Goal: Answer question/provide support: Share knowledge or assist other users

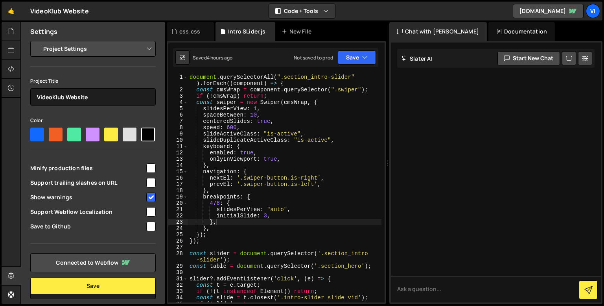
select select "68a466317e60039d124b6900"
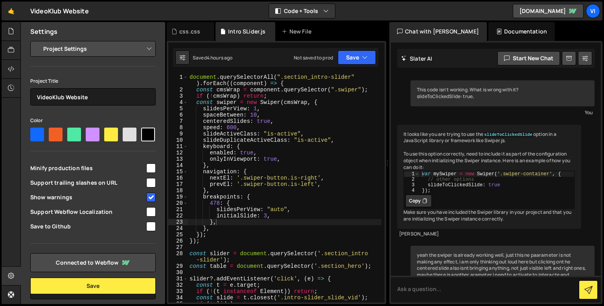
click at [189, 77] on div "document . querySelectorAll ( ".section_intro-slider" ) . forEach (( component …" at bounding box center [285, 197] width 194 height 247
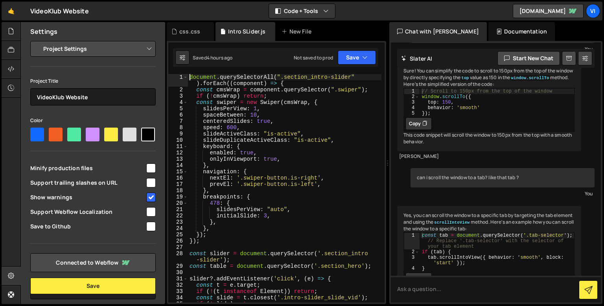
paste textarea
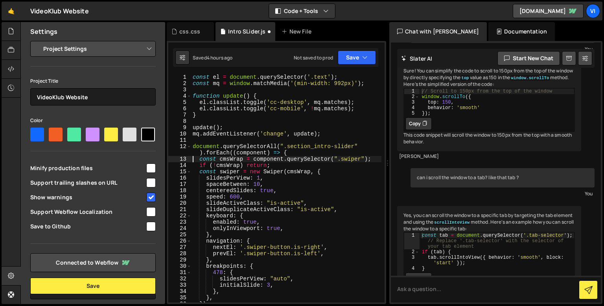
scroll to position [0, 0]
click at [252, 94] on div "const el = document . querySelector ( '.text' ) ; const mq = window . matchMedi…" at bounding box center [286, 194] width 190 height 241
click at [314, 74] on div "const el = document . querySelector ( '.text' ) ; const mq = window . matchMedi…" at bounding box center [286, 194] width 190 height 241
paste textarea "abs-wrapper"
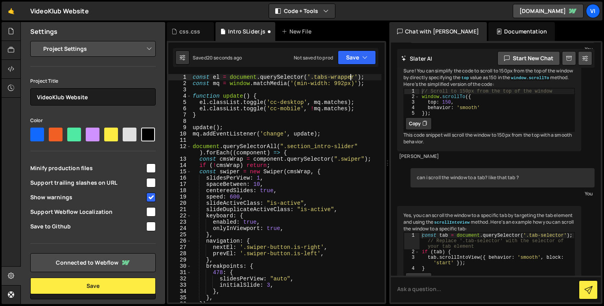
click at [308, 85] on div "const el = document . querySelector ( '.tabs-wrapper' ) ; const mq = window . m…" at bounding box center [286, 194] width 190 height 241
type textarea "const mq = window.matchMedia('(min-width: 992px)');"
click at [303, 89] on div "const el = document . querySelector ( '.tabs-wrapper' ) ; const mq = window . m…" at bounding box center [286, 194] width 190 height 241
click at [278, 100] on div "const el = document . querySelector ( '.tabs-wrapper' ) ; const mq = window . m…" at bounding box center [286, 194] width 190 height 241
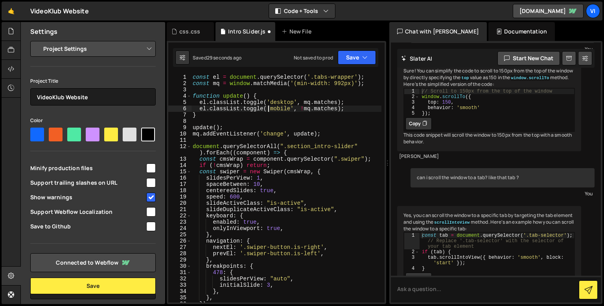
click at [276, 111] on div "const el = document . querySelector ( '.tabs-wrapper' ) ; const mq = window . m…" at bounding box center [286, 194] width 190 height 241
click at [278, 117] on div "const el = document . querySelector ( '.tabs-wrapper' ) ; const mq = window . m…" at bounding box center [286, 194] width 190 height 241
click at [344, 126] on div "const el = document . querySelector ( '.tabs-wrapper' ) ; const mq = window . m…" at bounding box center [286, 194] width 190 height 241
click at [193, 74] on div "const el = document . querySelector ( '.tabs-wrapper' ) ; const mq = window . m…" at bounding box center [286, 194] width 190 height 241
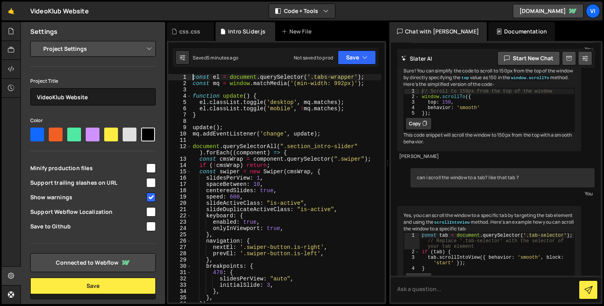
paste textarea ".tab-wrapper-trigger"
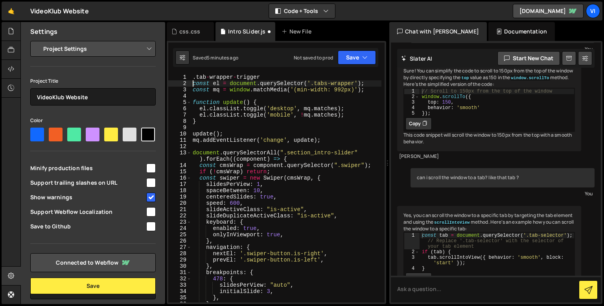
type textarea "const el = document.querySelector('.tabs-wrapper');"
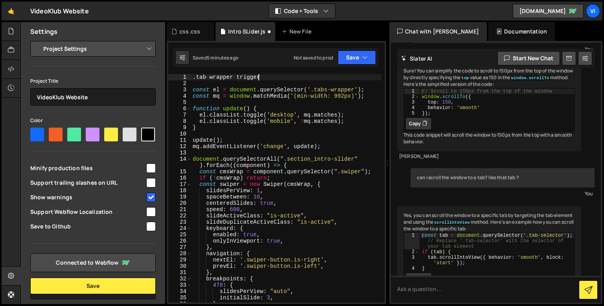
type textarea ".tab-wrapper-trigger {}"
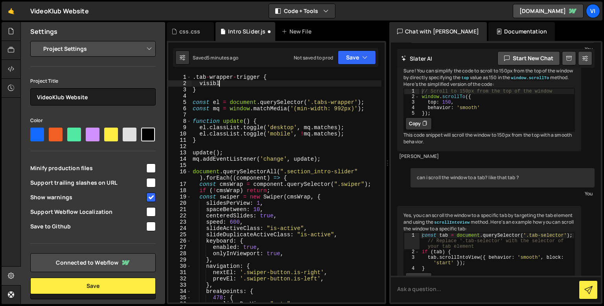
scroll to position [0, 1]
click at [194, 78] on div ". tab - wrapper - trigger { visibl } const el = document . querySelector ( '.ta…" at bounding box center [286, 194] width 190 height 241
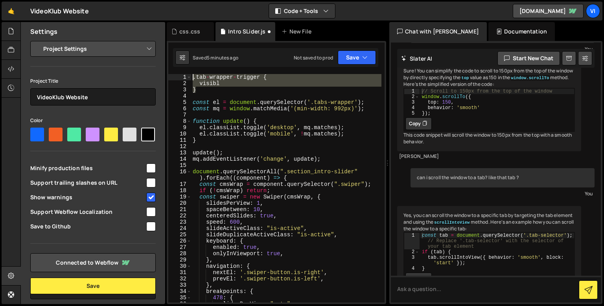
drag, startPoint x: 208, startPoint y: 89, endPoint x: 194, endPoint y: 77, distance: 18.7
click at [194, 77] on div ". tab - wrapper - trigger { visibl } const el = document . querySelector ( '.ta…" at bounding box center [286, 194] width 190 height 241
type textarea ".tab-wrapper-trigger { visibl"
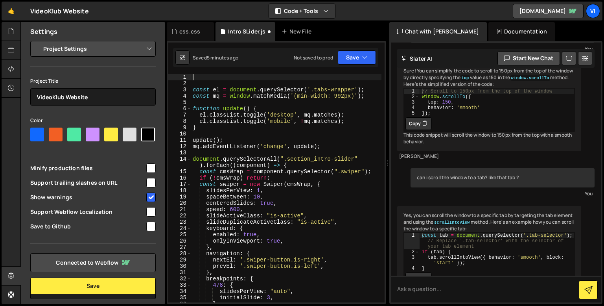
scroll to position [0, 0]
click at [190, 37] on div "css.css" at bounding box center [190, 31] width 47 height 19
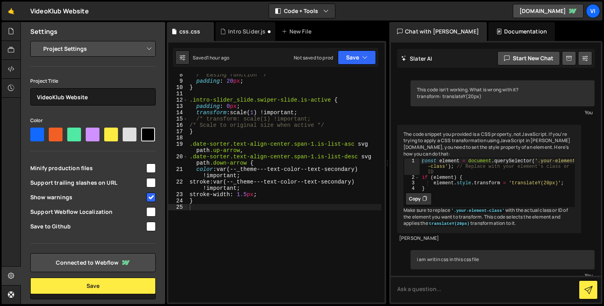
click at [227, 212] on div "/* Easing function */ padding : 20 px ; } .intro-slider_slide.swiper-slide.is-a…" at bounding box center [285, 192] width 194 height 241
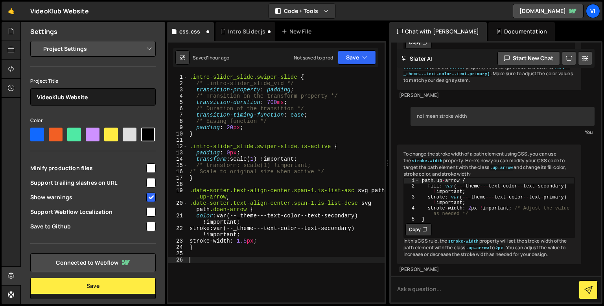
paste textarea "}"
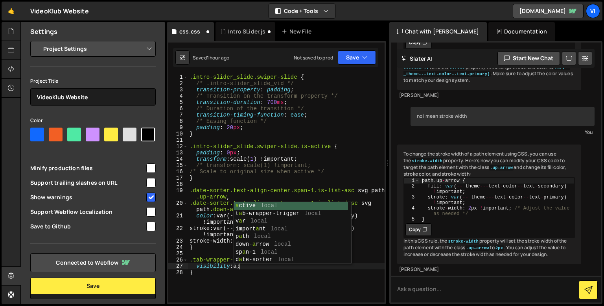
scroll to position [0, 3]
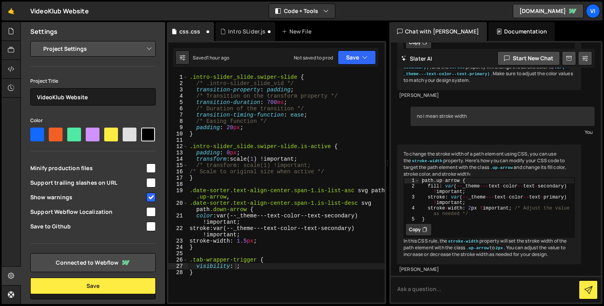
click at [206, 263] on div ".intro-slider_slide.swiper-slide { /* .intro-slider_slide_vid */ transition-pro…" at bounding box center [286, 194] width 197 height 241
click at [224, 266] on div ".intro-slider_slide.swiper-slide { /* .intro-slider_slide_vid */ transition-pro…" at bounding box center [286, 194] width 197 height 241
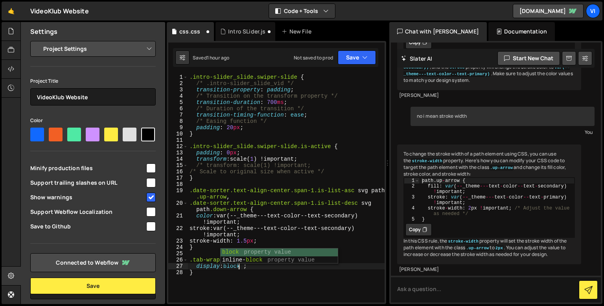
click at [224, 266] on div ".intro-slider_slide.swiper-slide { /* .intro-slider_slide_vid */ transition-pro…" at bounding box center [286, 194] width 197 height 241
click at [221, 274] on div ".intro-slider_slide.swiper-slide { /* .intro-slider_slide_vid */ transition-pro…" at bounding box center [286, 194] width 197 height 241
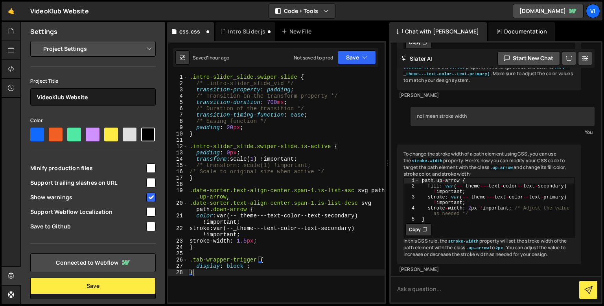
scroll to position [0, 0]
click at [256, 264] on div ".intro-slider_slide.swiper-slide { /* .intro-slider_slide_vid */ transition-pro…" at bounding box center [286, 194] width 197 height 241
click at [197, 266] on div ".intro-slider_slide.swiper-slide { /* .intro-slider_slide_vid */ transition-pro…" at bounding box center [286, 194] width 197 height 241
click at [197, 272] on div ".intro-slider_slide.swiper-slide { /* .intro-slider_slide_vid */ transition-pro…" at bounding box center [286, 194] width 197 height 241
click at [238, 268] on div ".intro-slider_slide.swiper-slide { /* .intro-slider_slide_vid */ transition-pro…" at bounding box center [286, 194] width 197 height 241
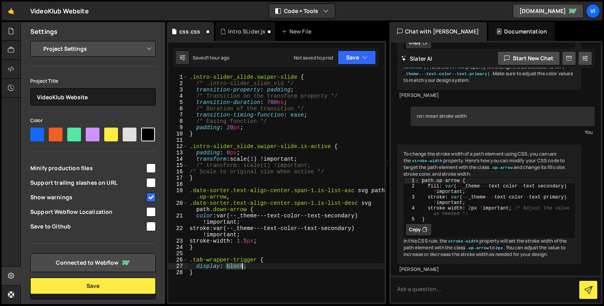
click at [238, 268] on div ".intro-slider_slide.swiper-slide { /* .intro-slider_slide_vid */ transition-pro…" at bounding box center [286, 194] width 197 height 241
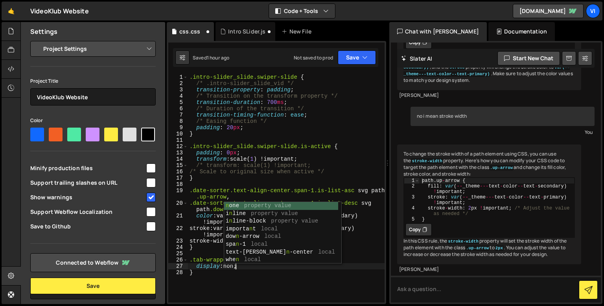
type textarea "display: none;"
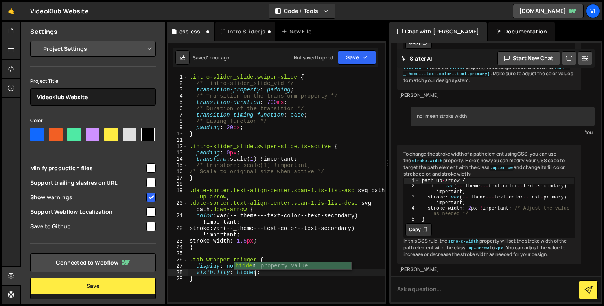
scroll to position [0, 4]
click at [235, 281] on div ".intro-slider_slide.swiper-slide { /* .intro-slider_slide_vid */ transition-pro…" at bounding box center [286, 194] width 197 height 241
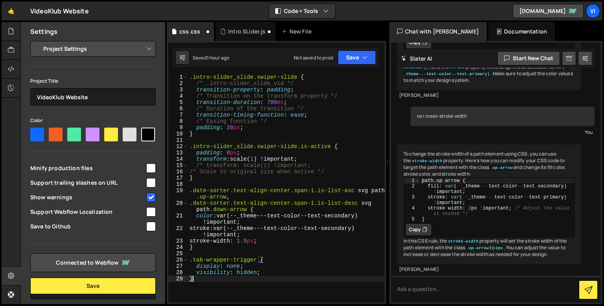
scroll to position [0, 0]
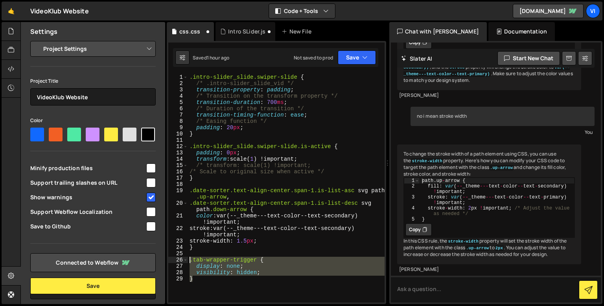
drag, startPoint x: 235, startPoint y: 281, endPoint x: 188, endPoint y: 259, distance: 52.1
click at [188, 259] on div ".intro-slider_slide.swiper-slide { /* .intro-slider_slide_vid */ transition-pro…" at bounding box center [286, 194] width 197 height 241
click at [212, 276] on div ".intro-slider_slide.swiper-slide { /* .intro-slider_slide_vid */ transition-pro…" at bounding box center [286, 188] width 197 height 228
type textarea "}"
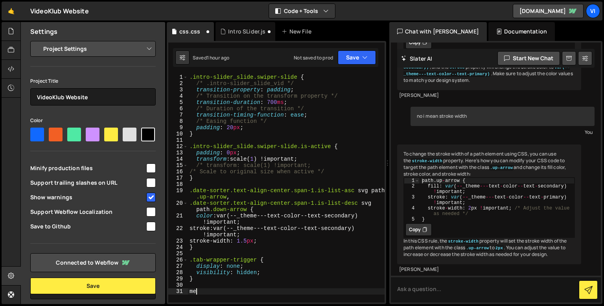
type textarea "m"
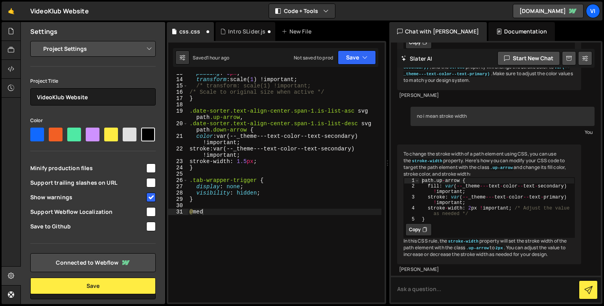
scroll to position [79, 0]
click at [213, 224] on div "padding : 0 px ; transform : scale( 1 ) !important ; /* transform: scale(1) !im…" at bounding box center [285, 190] width 194 height 241
type textarea "@media only screen and () {}"
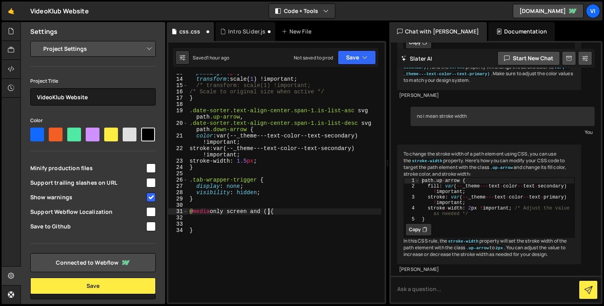
click at [270, 211] on div "padding : 0 px ; transform : scale( 1 ) !important ; /* transform: scale(1) !im…" at bounding box center [285, 190] width 194 height 241
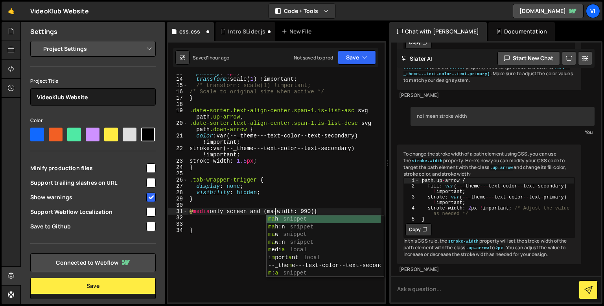
type textarea "@media only screen and (max-width: 990) {"
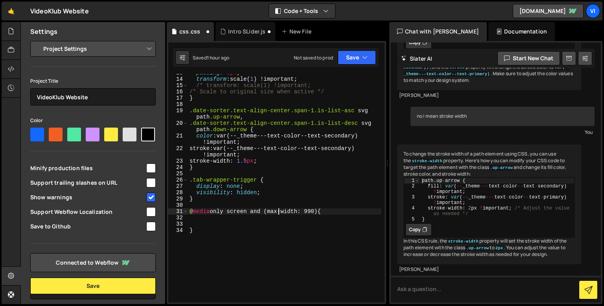
click at [260, 220] on div "padding : 0 px ; transform : scale( 1 ) !important ; /* transform: scale(1) !im…" at bounding box center [285, 190] width 194 height 241
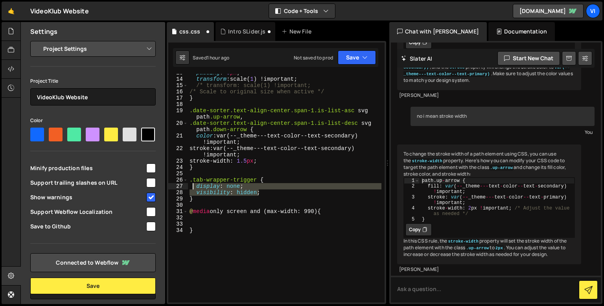
drag, startPoint x: 260, startPoint y: 195, endPoint x: 189, endPoint y: 184, distance: 71.6
click at [189, 184] on div "padding : 0 px ; transform : scale( 1 ) !important ; /* transform: scale(1) !im…" at bounding box center [285, 190] width 194 height 241
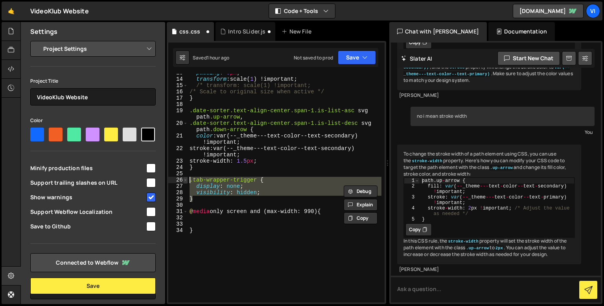
drag, startPoint x: 196, startPoint y: 199, endPoint x: 187, endPoint y: 179, distance: 21.8
click at [187, 179] on div "display: none; visibility: hidden; 13 14 15 16 17 18 19 20 21 22 23 24 25 26 27…" at bounding box center [276, 188] width 216 height 228
type textarea ".tab-wrapper-trigger { display: none;"
click at [199, 223] on div "padding : 0 px ; transform : scale( 1 ) !important ; /* transform: scale(1) !im…" at bounding box center [285, 190] width 194 height 241
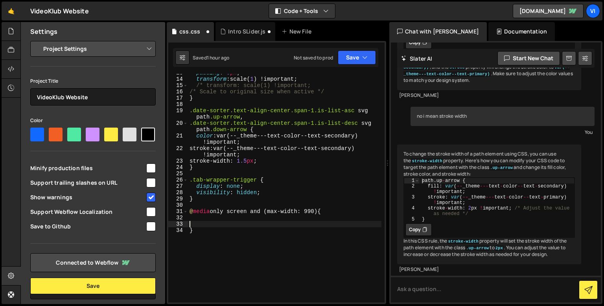
paste textarea "}"
type textarea "}"
click at [213, 218] on div "padding : 0 px ; transform : scale( 1 ) !important ; /* transform: scale(1) !im…" at bounding box center [285, 190] width 194 height 241
click at [230, 223] on div "padding : 0 px ; transform : scale( 1 ) !important ; /* transform: scale(1) !im…" at bounding box center [285, 190] width 194 height 241
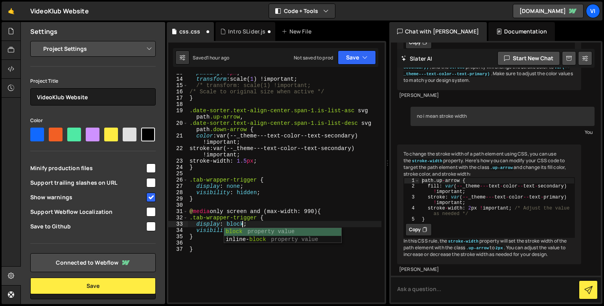
scroll to position [0, 3]
click at [237, 269] on div "padding : 0 px ; transform : scale( 1 ) !important ; /* transform: scale(1) !im…" at bounding box center [285, 190] width 194 height 241
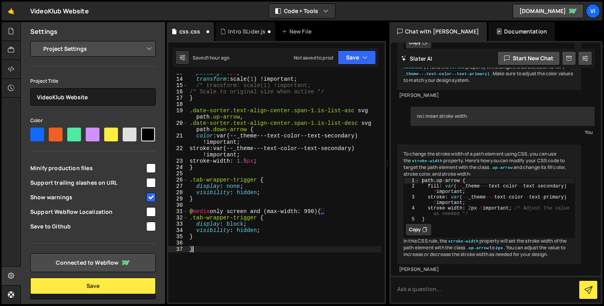
click at [245, 233] on div "padding : 0 px ; transform : scale( 1 ) !important ; /* transform: scale(1) !im…" at bounding box center [285, 190] width 194 height 241
click at [240, 230] on div "padding : 0 px ; transform : scale( 1 ) !important ; /* transform: scale(1) !im…" at bounding box center [285, 190] width 194 height 241
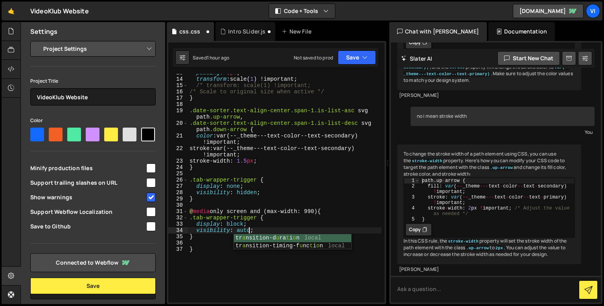
click at [228, 236] on div "padding : 0 px ; transform : scale( 1 ) !important ; /* transform: scale(1) !im…" at bounding box center [285, 190] width 194 height 241
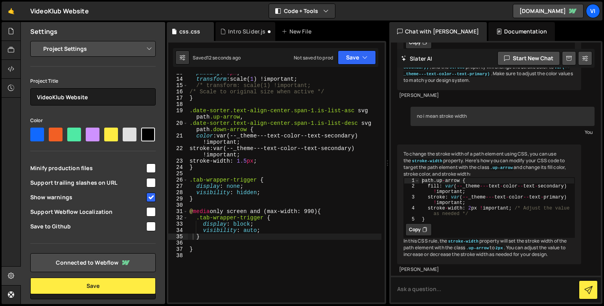
click at [208, 141] on div "padding : 0 px ; transform : scale( 1 ) !important ; /* transform: scale(1) !im…" at bounding box center [285, 190] width 194 height 241
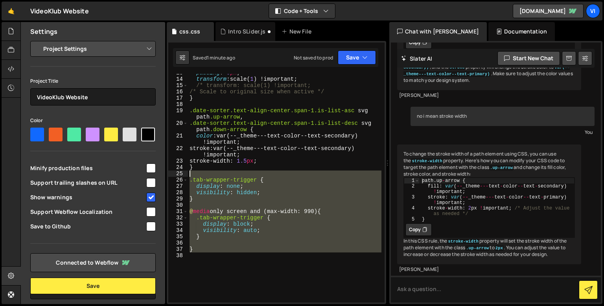
drag, startPoint x: 208, startPoint y: 258, endPoint x: 188, endPoint y: 171, distance: 89.5
click at [188, 171] on div "padding : 0 px ; transform : scale( 1 ) !important ; /* transform: scale(1) !im…" at bounding box center [285, 190] width 194 height 241
click at [228, 248] on div "padding : 0 px ; transform : scale( 1 ) !important ; /* transform: scale(1) !im…" at bounding box center [285, 190] width 194 height 241
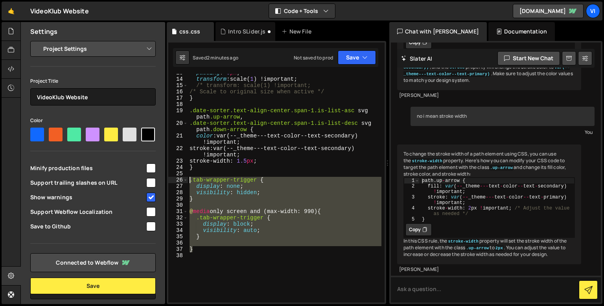
drag, startPoint x: 206, startPoint y: 249, endPoint x: 189, endPoint y: 182, distance: 69.3
click at [189, 182] on div "padding : 0 px ; transform : scale( 1 ) !important ; /* transform: scale(1) !im…" at bounding box center [285, 190] width 194 height 241
type textarea ".tab-wrapper-trigger { display: none;"
paste textarea
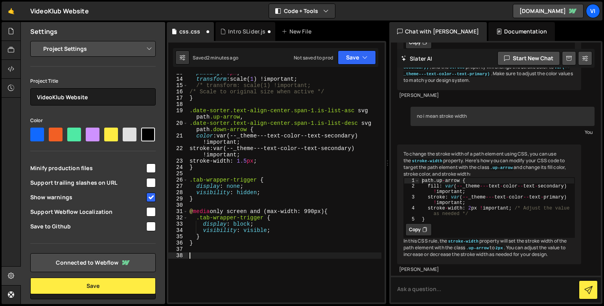
click at [212, 258] on div "padding : 0 px ; transform : scale( 1 ) !important ; /* transform: scale(1) !im…" at bounding box center [285, 190] width 194 height 241
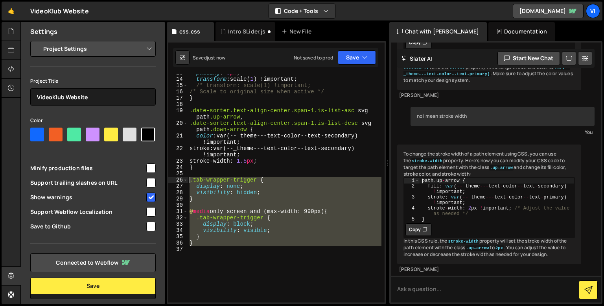
drag, startPoint x: 210, startPoint y: 249, endPoint x: 190, endPoint y: 182, distance: 70.6
click at [190, 182] on div "padding : 0 px ; transform : scale( 1 ) !important ; /* transform: scale(1) !im…" at bounding box center [285, 190] width 194 height 241
type textarea ".tab-wrapper-trigger { display: none;"
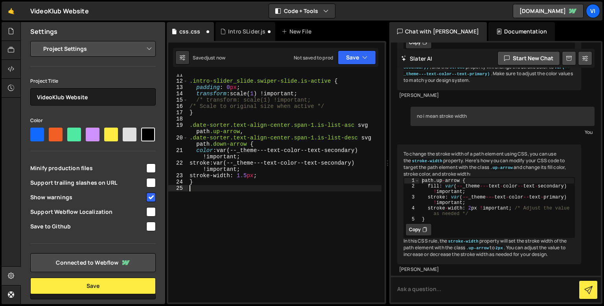
scroll to position [65, 0]
click at [246, 37] on div "Intro SLider.js" at bounding box center [246, 31] width 60 height 19
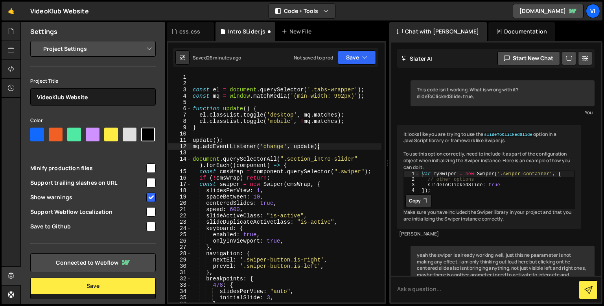
type textarea "mq.addEventListener('change', update);"
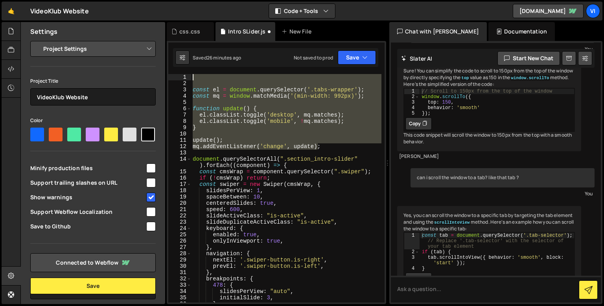
drag, startPoint x: 246, startPoint y: 126, endPoint x: 188, endPoint y: 78, distance: 74.6
click at [188, 78] on div "mq.addEventListener('change', update); 1 2 3 4 5 6 7 8 9 10 11 12 13 14 15 16 1…" at bounding box center [276, 188] width 216 height 228
paste textarea
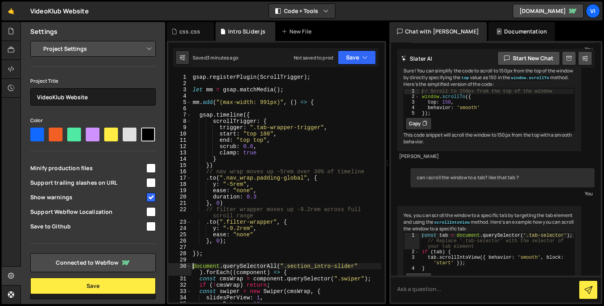
click at [211, 184] on div "gsap . registerPlugin ( ScrollTrigger ) ; let mm = gsap . matchMedia ( ) ; mm .…" at bounding box center [286, 194] width 190 height 241
click at [231, 200] on div "gsap . registerPlugin ( ScrollTrigger ) ; let mm = gsap . matchMedia ( ) ; mm .…" at bounding box center [286, 194] width 190 height 241
click at [236, 240] on div "gsap . registerPlugin ( ScrollTrigger ) ; let mm = gsap . matchMedia ( ) ; mm .…" at bounding box center [286, 194] width 190 height 241
click at [212, 196] on div "gsap . registerPlugin ( ScrollTrigger ) ; let mm = gsap . matchMedia ( ) ; mm .…" at bounding box center [286, 194] width 190 height 241
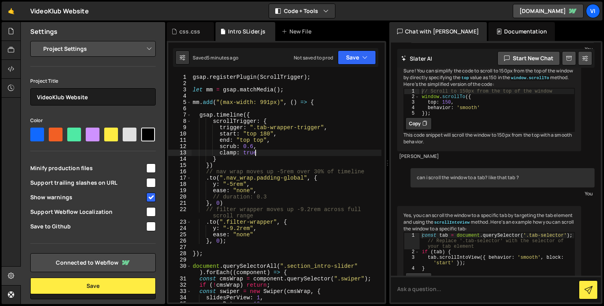
click at [263, 153] on div "gsap . registerPlugin ( ScrollTrigger ) ; let mm = gsap . matchMedia ( ) ; mm .…" at bounding box center [286, 194] width 190 height 241
type textarea "clamp: true,"
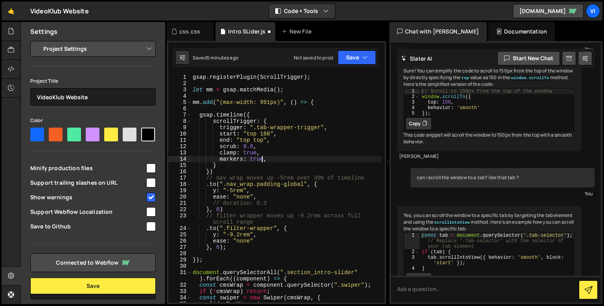
scroll to position [0, 4]
click at [251, 144] on div "gsap . registerPlugin ( ScrollTrigger ) ; let mm = gsap . matchMedia ( ) ; mm .…" at bounding box center [286, 194] width 190 height 241
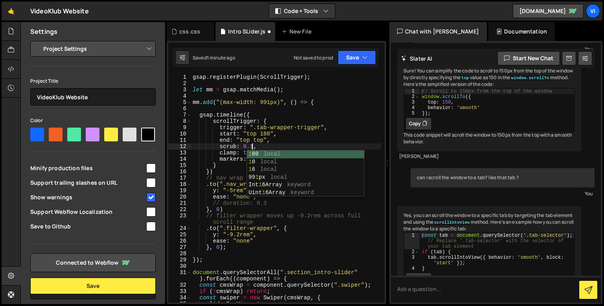
scroll to position [0, 4]
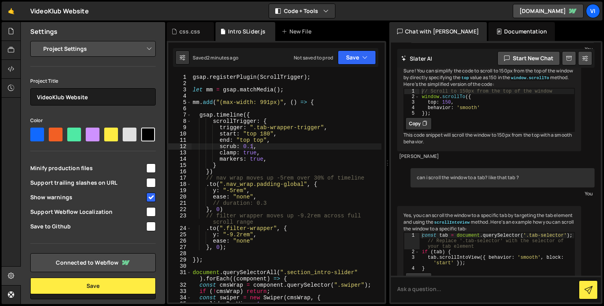
click at [244, 292] on div "gsap . registerPlugin ( ScrollTrigger ) ; let mm = gsap . matchMedia ( ) ; mm .…" at bounding box center [286, 194] width 190 height 241
click at [241, 154] on div "gsap . registerPlugin ( ScrollTrigger ) ; let mm = gsap . matchMedia ( ) ; mm .…" at bounding box center [286, 194] width 190 height 241
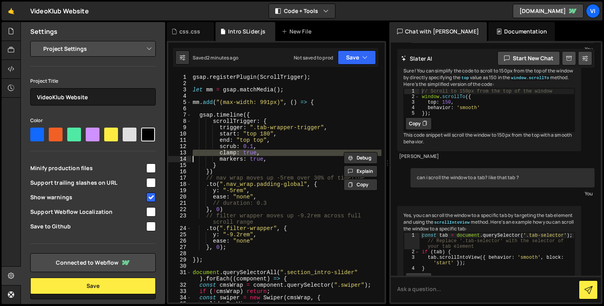
click at [241, 154] on div "gsap . registerPlugin ( ScrollTrigger ) ; let mm = gsap . matchMedia ( ) ; mm .…" at bounding box center [286, 194] width 190 height 241
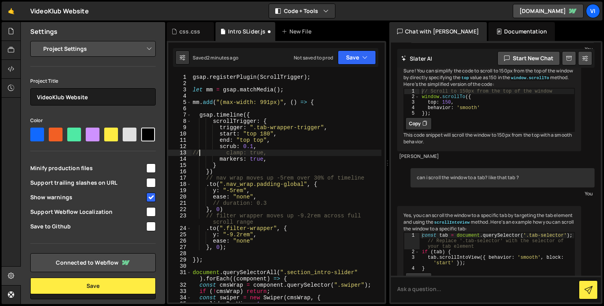
scroll to position [0, 0]
type textarea "// clamp: true,"
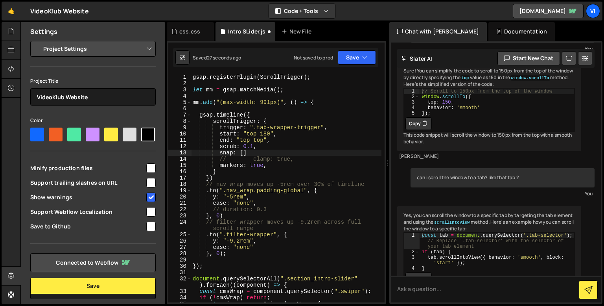
scroll to position [0, 3]
type textarea "s"
paste textarea
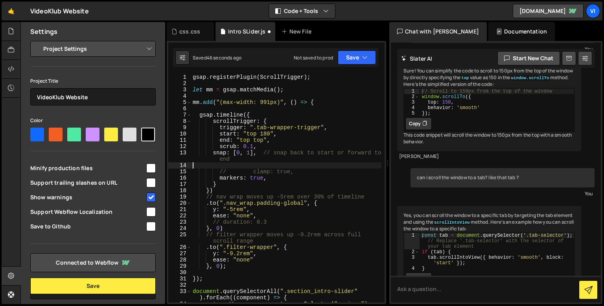
scroll to position [0, 0]
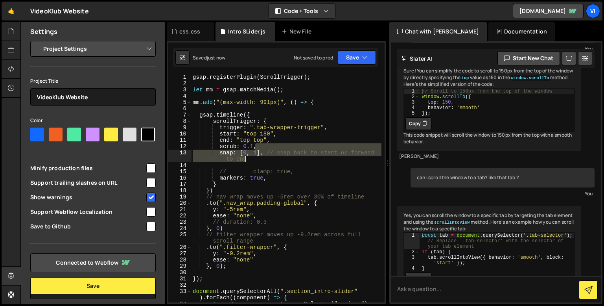
drag, startPoint x: 268, startPoint y: 149, endPoint x: 268, endPoint y: 158, distance: 8.7
click at [268, 158] on div "gsap . registerPlugin ( ScrollTrigger ) ; let mm = gsap . matchMedia ( ) ; mm .…" at bounding box center [286, 194] width 190 height 241
click at [268, 158] on div "gsap . registerPlugin ( ScrollTrigger ) ; let mm = gsap . matchMedia ( ) ; mm .…" at bounding box center [286, 188] width 190 height 228
drag, startPoint x: 267, startPoint y: 152, endPoint x: 267, endPoint y: 161, distance: 8.3
click at [267, 161] on div "gsap . registerPlugin ( ScrollTrigger ) ; let mm = gsap . matchMedia ( ) ; mm .…" at bounding box center [286, 194] width 190 height 241
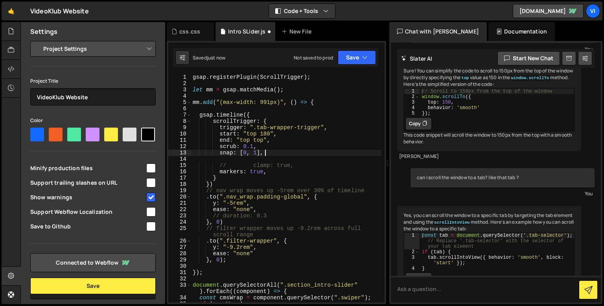
type textarea "snap: [0, 1],"
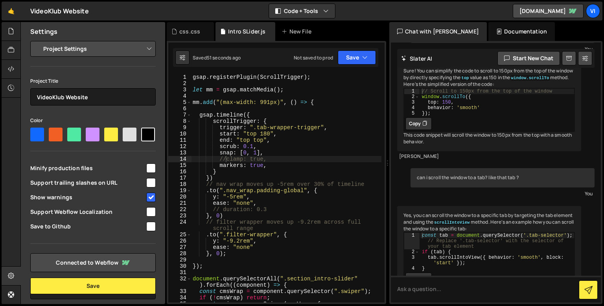
click at [226, 158] on div "gsap . registerPlugin ( ScrollTrigger ) ; let mm = gsap . matchMedia ( ) ; mm .…" at bounding box center [286, 194] width 190 height 241
click at [219, 152] on div "gsap . registerPlugin ( ScrollTrigger ) ; let mm = gsap . matchMedia ( ) ; mm .…" at bounding box center [286, 194] width 190 height 241
click at [252, 147] on div "gsap . registerPlugin ( ScrollTrigger ) ; let mm = gsap . matchMedia ( ) ; mm .…" at bounding box center [286, 194] width 190 height 241
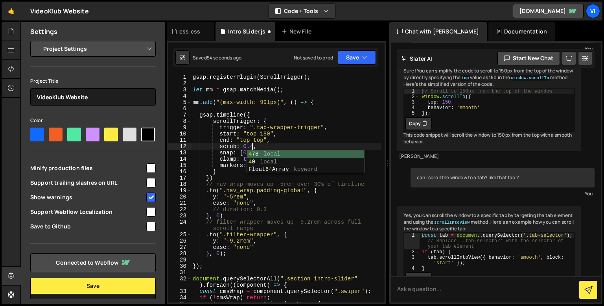
click at [227, 171] on div "gsap . registerPlugin ( ScrollTrigger ) ; let mm = gsap . matchMedia ( ) ; mm .…" at bounding box center [286, 194] width 190 height 241
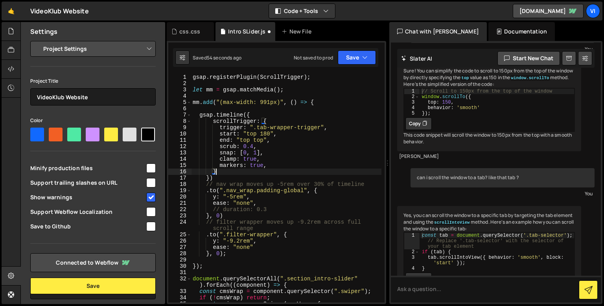
scroll to position [0, 1]
click at [221, 160] on div "gsap . registerPlugin ( ScrollTrigger ) ; let mm = gsap . matchMedia ( ) ; mm .…" at bounding box center [286, 194] width 190 height 241
click at [218, 153] on div "gsap . registerPlugin ( ScrollTrigger ) ; let mm = gsap . matchMedia ( ) ; mm .…" at bounding box center [286, 194] width 190 height 241
click at [298, 172] on div "gsap . registerPlugin ( ScrollTrigger ) ; let mm = gsap . matchMedia ( ) ; mm .…" at bounding box center [286, 194] width 190 height 241
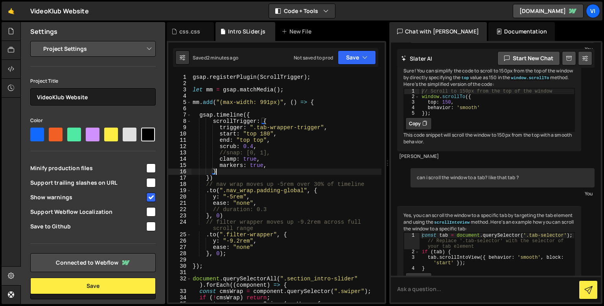
scroll to position [0, 1]
click at [291, 168] on div "gsap . registerPlugin ( ScrollTrigger ) ; let mm = gsap . matchMedia ( ) ; mm .…" at bounding box center [286, 194] width 190 height 241
type textarea "markers: true,"
paste textarea "onLeaveBack: self => self.animation.progress(0),"
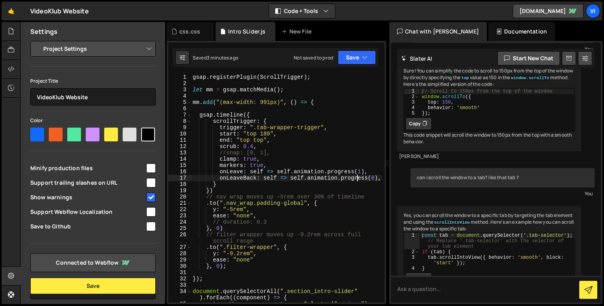
click at [245, 145] on div "gsap . registerPlugin ( ScrollTrigger ) ; let mm = gsap . matchMedia ( ) ; mm .…" at bounding box center [286, 194] width 190 height 241
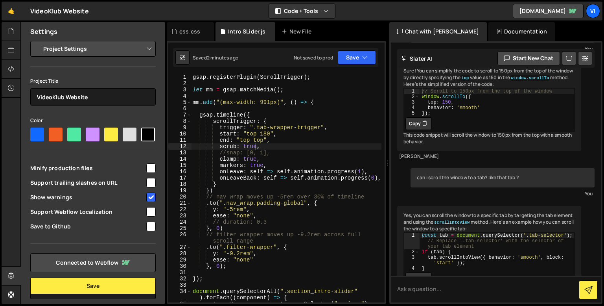
click at [221, 160] on div "gsap . registerPlugin ( ScrollTrigger ) ; let mm = gsap . matchMedia ( ) ; mm .…" at bounding box center [286, 194] width 190 height 241
click at [247, 157] on div "gsap . registerPlugin ( ScrollTrigger ) ; let mm = gsap . matchMedia ( ) ; mm .…" at bounding box center [286, 194] width 190 height 241
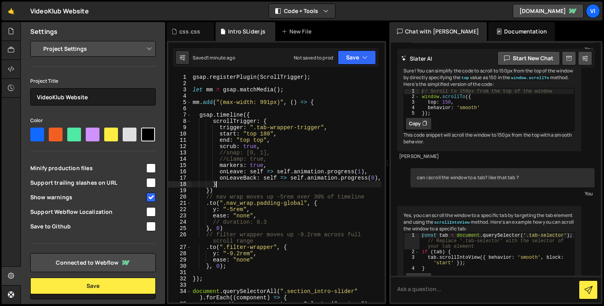
click at [257, 183] on div "gsap . registerPlugin ( ScrollTrigger ) ; let mm = gsap . matchMedia ( ) ; mm .…" at bounding box center [286, 194] width 190 height 241
drag, startPoint x: 218, startPoint y: 171, endPoint x: 380, endPoint y: 180, distance: 161.6
click at [380, 180] on div "} 1 2 3 4 5 6 7 8 9 10 11 12 13 14 15 16 17 18 19 20 21 22 23 24 25 26 27 28 29…" at bounding box center [276, 188] width 216 height 228
type textarea "onLeave: self => self.animation.progress(1), onLeaveBack: self => self.animatio…"
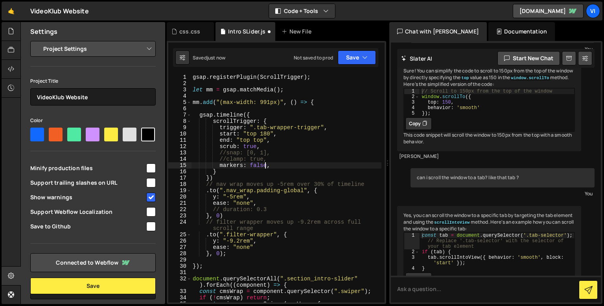
scroll to position [0, 5]
click at [243, 252] on div "gsap . registerPlugin ( ScrollTrigger ) ; let mm = gsap . matchMedia ( ) ; mm .…" at bounding box center [286, 194] width 190 height 241
click at [265, 133] on div "gsap . registerPlugin ( ScrollTrigger ) ; let mm = gsap . matchMedia ( ) ; mm .…" at bounding box center [286, 194] width 190 height 241
click at [269, 151] on div "gsap . registerPlugin ( ScrollTrigger ) ; let mm = gsap . matchMedia ( ) ; mm .…" at bounding box center [286, 194] width 190 height 241
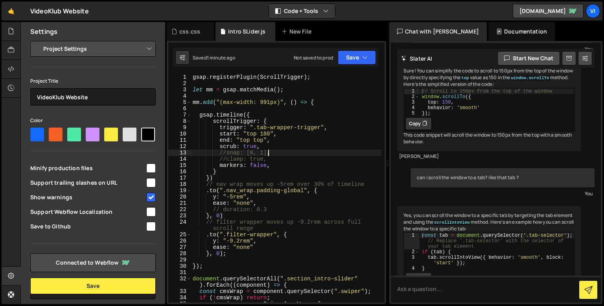
click at [269, 163] on div "gsap . registerPlugin ( ScrollTrigger ) ; let mm = gsap . matchMedia ( ) ; mm .…" at bounding box center [286, 194] width 190 height 241
click at [249, 146] on div "gsap . registerPlugin ( ScrollTrigger ) ; let mm = gsap . matchMedia ( ) ; mm .…" at bounding box center [286, 194] width 190 height 241
click at [281, 147] on div "gsap . registerPlugin ( ScrollTrigger ) ; let mm = gsap . matchMedia ( ) ; mm .…" at bounding box center [286, 194] width 190 height 241
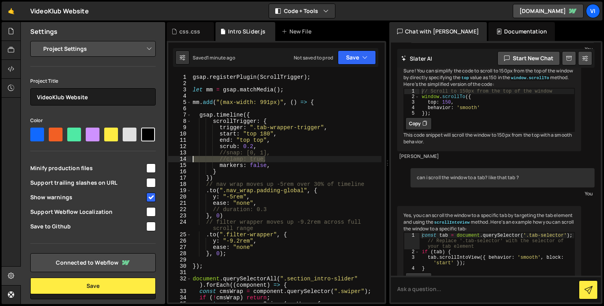
drag, startPoint x: 268, startPoint y: 161, endPoint x: 190, endPoint y: 159, distance: 77.5
click at [190, 159] on div "scrub: 0.2, 1 2 3 4 5 6 7 8 9 10 11 12 13 14 15 16 17 18 19 20 21 22 23 24 25 2…" at bounding box center [276, 188] width 216 height 228
type textarea "//clamp: true,"
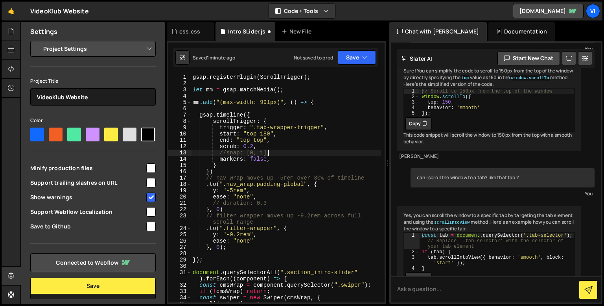
click at [226, 152] on div "gsap . registerPlugin ( ScrollTrigger ) ; let mm = gsap . matchMedia ( ) ; mm .…" at bounding box center [286, 194] width 190 height 241
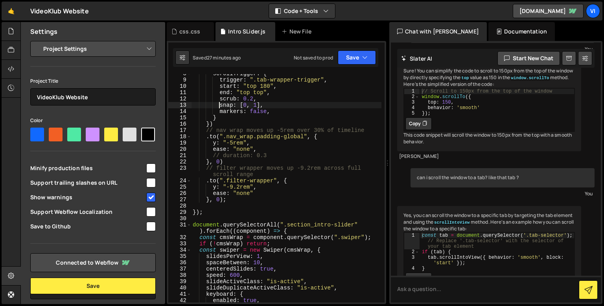
scroll to position [48, 0]
click at [209, 214] on div "scrollTrigger : { trigger : ".tab-wrapper-trigger" , start : "top 180" , end : …" at bounding box center [286, 190] width 190 height 241
type textarea "});"
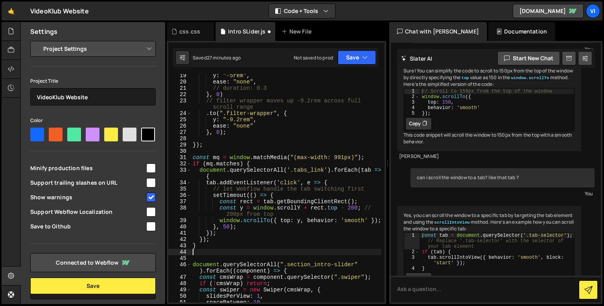
scroll to position [121, 0]
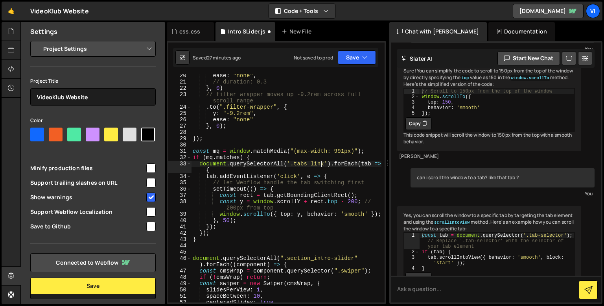
click at [320, 165] on div "ease : "none" , // duration: 0.3 } , 0 ) // filter wrapper moves up -9.2rem acr…" at bounding box center [286, 192] width 190 height 241
click at [304, 164] on div "ease : "none" , // duration: 0.3 } , 0 ) // filter wrapper moves up -9.2rem acr…" at bounding box center [286, 192] width 190 height 241
drag, startPoint x: 321, startPoint y: 164, endPoint x: 303, endPoint y: 165, distance: 17.7
click at [303, 165] on div "ease : "none" , // duration: 0.3 } , 0 ) // filter wrapper moves up -9.2rem acr…" at bounding box center [286, 192] width 190 height 241
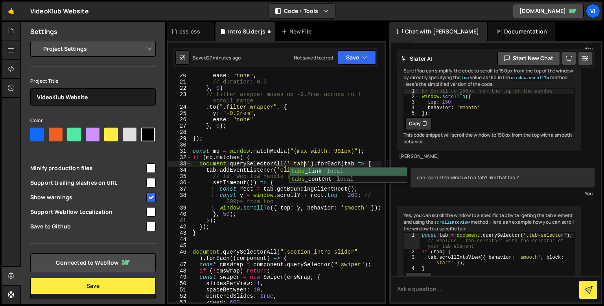
scroll to position [0, 8]
click at [264, 198] on div "ease : "none" , // duration: 0.3 } , 0 ) // filter wrapper moves up -9.2rem acr…" at bounding box center [286, 192] width 190 height 241
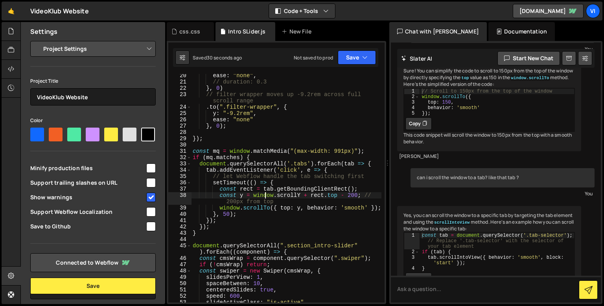
click at [301, 226] on div "ease : "none" , // duration: 0.3 } , 0 ) // filter wrapper moves up -9.2rem acr…" at bounding box center [286, 192] width 190 height 241
click at [286, 236] on div "ease : "none" , // duration: 0.3 } , 0 ) // filter wrapper moves up -9.2rem acr…" at bounding box center [286, 192] width 190 height 241
click at [278, 219] on div "ease : "none" , // duration: 0.3 } , 0 ) // filter wrapper moves up -9.2rem acr…" at bounding box center [286, 192] width 190 height 241
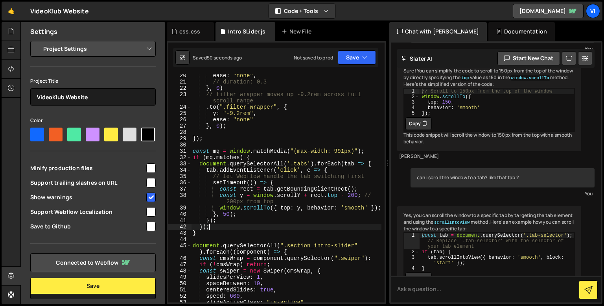
click at [261, 229] on div "ease : "none" , // duration: 0.3 } , 0 ) // filter wrapper moves up -9.2rem acr…" at bounding box center [286, 192] width 190 height 241
click at [253, 214] on div "ease : "none" , // duration: 0.3 } , 0 ) // filter wrapper moves up -9.2rem acr…" at bounding box center [286, 192] width 190 height 241
type textarea "}, 50);"
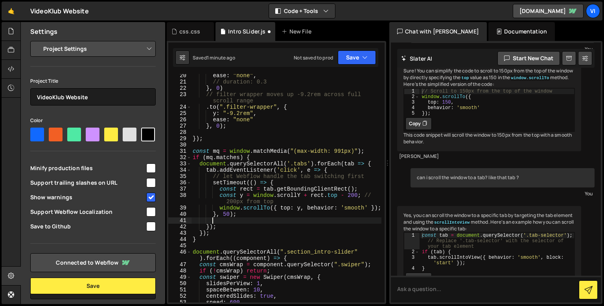
scroll to position [0, 1]
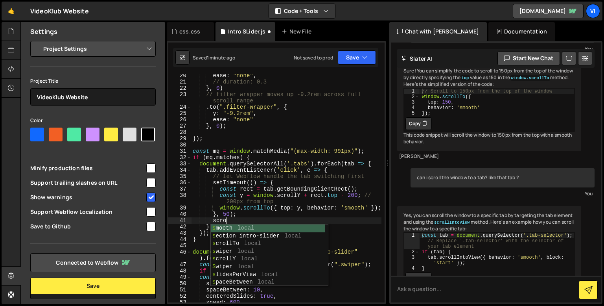
type textarea "s"
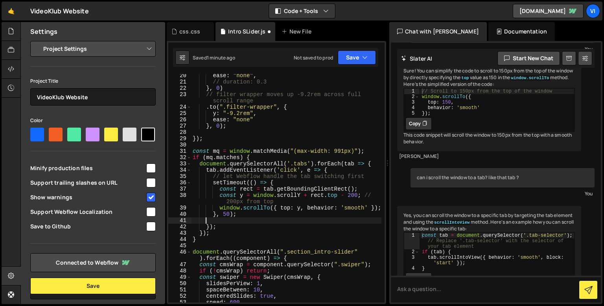
scroll to position [0, 0]
type textarea "o"
click at [275, 253] on div "ease : "none" , // duration: 0.3 } , 0 ) // filter wrapper moves up -9.2rem acr…" at bounding box center [286, 192] width 190 height 241
click at [303, 162] on div "ease : "none" , // duration: 0.3 } , 0 ) // filter wrapper moves up -9.2rem acr…" at bounding box center [286, 192] width 190 height 241
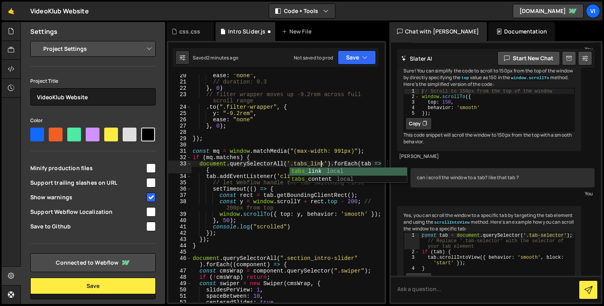
click at [273, 179] on div "ease : "none" , // duration: 0.3 } , 0 ) // filter wrapper moves up -9.2rem acr…" at bounding box center [286, 192] width 190 height 241
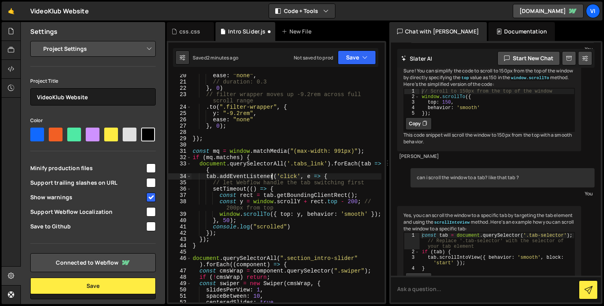
scroll to position [0, 9]
click at [348, 203] on div "ease : "none" , // duration: 0.3 } , 0 ) // filter wrapper moves up -9.2rem acr…" at bounding box center [286, 192] width 190 height 241
click at [430, 294] on textarea at bounding box center [496, 288] width 210 height 27
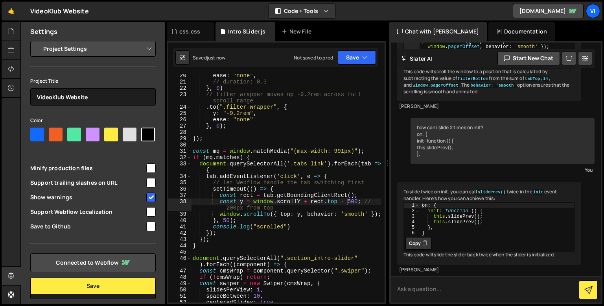
scroll to position [7214, 0]
click at [213, 291] on div "ease : "none" , // duration: 0.3 } , 0 ) // filter wrapper moves up -9.2rem acr…" at bounding box center [286, 192] width 190 height 241
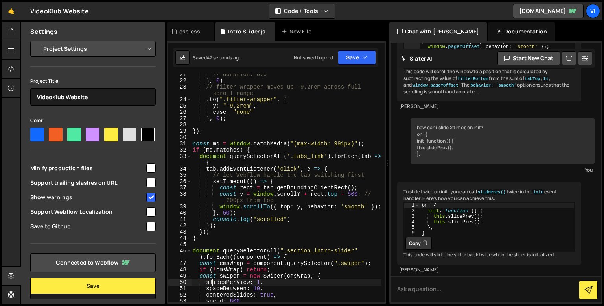
scroll to position [129, 0]
click at [228, 213] on div "// duration: 0.3 } , 0 ) // filter wrapper moves up -9.2rem across full scroll …" at bounding box center [286, 191] width 190 height 241
click at [273, 182] on div "// duration: 0.3 } , 0 ) // filter wrapper moves up -9.2rem across full scroll …" at bounding box center [286, 191] width 190 height 241
click at [231, 214] on div "// duration: 0.3 } , 0 ) // filter wrapper moves up -9.2rem across full scroll …" at bounding box center [286, 191] width 190 height 241
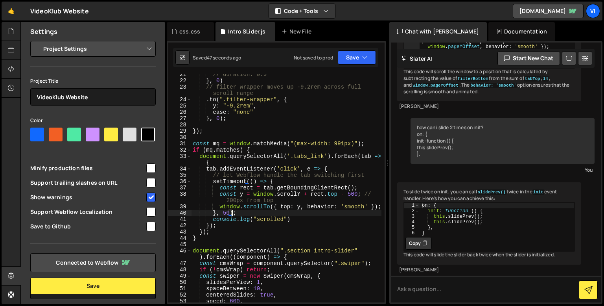
type textarea "}, 50);"
drag, startPoint x: 242, startPoint y: 212, endPoint x: 213, endPoint y: 214, distance: 28.4
click at [213, 214] on div "// duration: 0.3 } , 0 ) // filter wrapper moves up -9.2rem across full scroll …" at bounding box center [286, 191] width 190 height 241
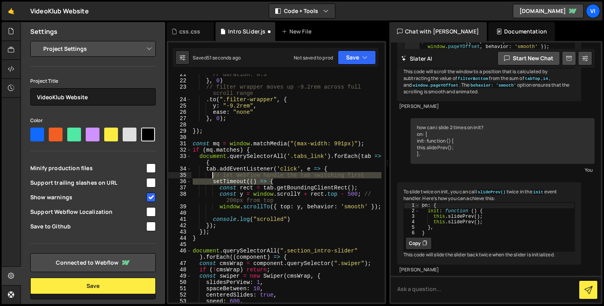
drag, startPoint x: 279, startPoint y: 182, endPoint x: 212, endPoint y: 174, distance: 67.0
click at [212, 174] on div "// duration: 0.3 } , 0 ) // filter wrapper moves up -9.2rem across full scroll …" at bounding box center [286, 191] width 190 height 241
type textarea "// let Webflow handle the tab switching first setTimeout(() => {"
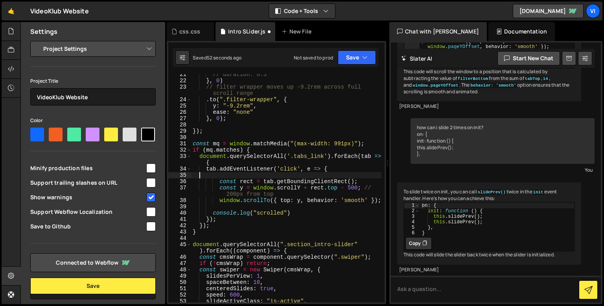
scroll to position [0, 0]
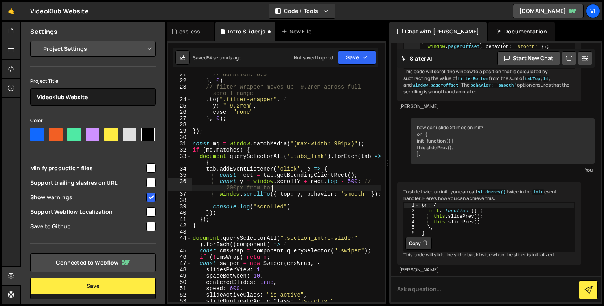
type textarea "window.scrollTo({ top: y, behavior: 'smooth' });"
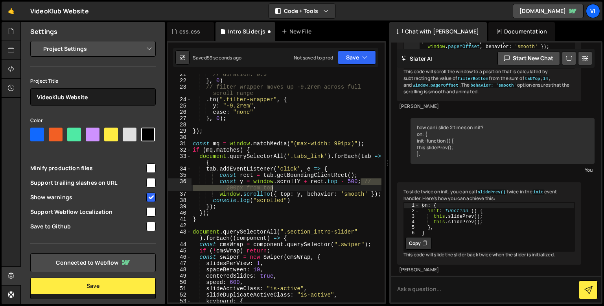
drag, startPoint x: 362, startPoint y: 181, endPoint x: 358, endPoint y: 186, distance: 6.2
click at [358, 186] on div "// duration: 0.3 } , 0 ) // filter wrapper moves up -9.2rem across full scroll …" at bounding box center [286, 191] width 190 height 241
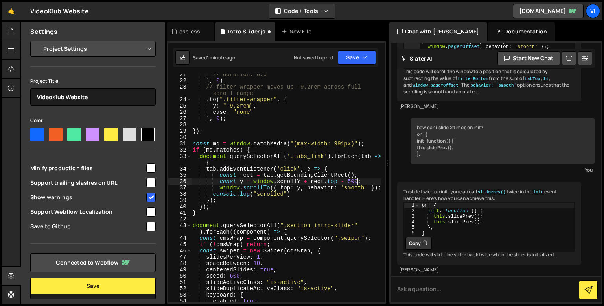
click at [294, 202] on div "// duration: 0.3 } , 0 ) // filter wrapper moves up -9.2rem across full scroll …" at bounding box center [286, 191] width 190 height 241
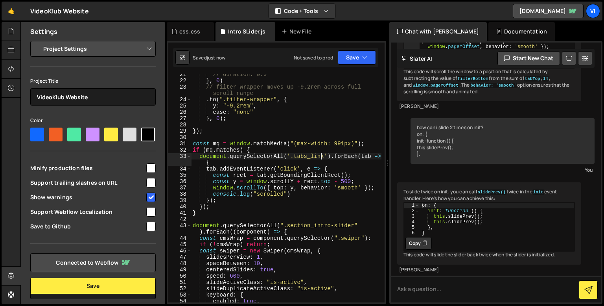
click at [320, 155] on div "// duration: 0.3 } , 0 ) // filter wrapper moves up -9.2rem across full scroll …" at bounding box center [286, 191] width 190 height 241
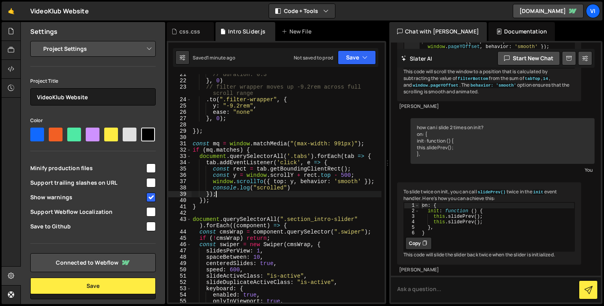
click at [256, 194] on div "// duration: 0.3 } , 0 ) // filter wrapper moves up -9.2rem across full scroll …" at bounding box center [286, 191] width 190 height 241
type textarea "});"
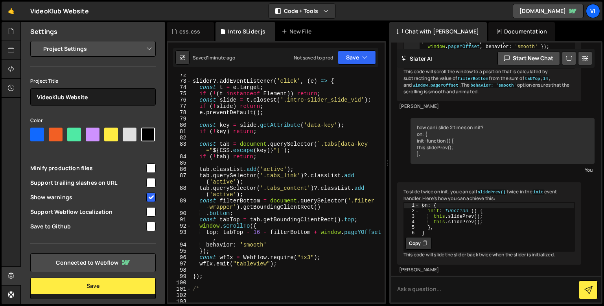
scroll to position [468, 0]
click at [250, 139] on div "slider ?. addEventListener ( 'click' , ( e ) => { const t = e . target ; if ( !…" at bounding box center [286, 192] width 190 height 241
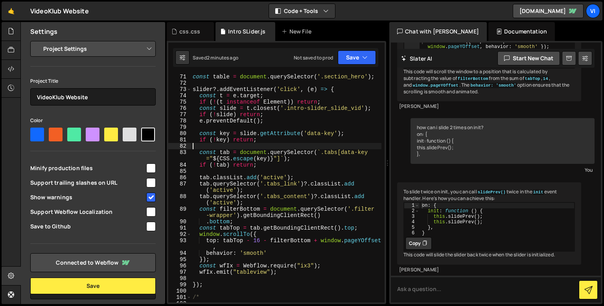
scroll to position [467, 0]
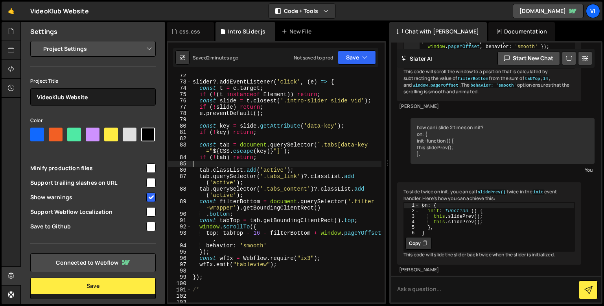
click at [249, 164] on div "slider ?. addEventListener ( 'click' , ( e ) => { const t = e . target ; if ( !…" at bounding box center [286, 192] width 190 height 241
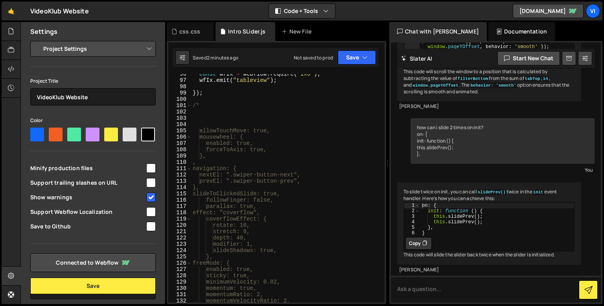
scroll to position [701, 0]
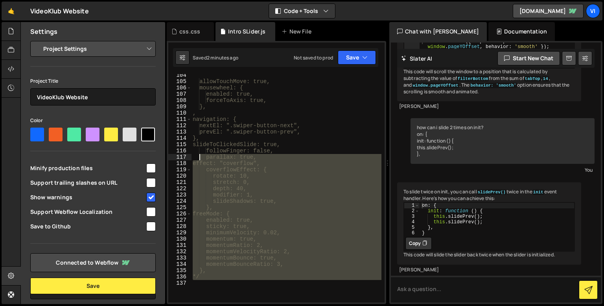
drag, startPoint x: 220, startPoint y: 285, endPoint x: 194, endPoint y: 130, distance: 156.7
click at [194, 130] on div "allowTouchMove: true, mousewheel: { enabled: true, forceToAxis: true, }, , navi…" at bounding box center [286, 192] width 190 height 241
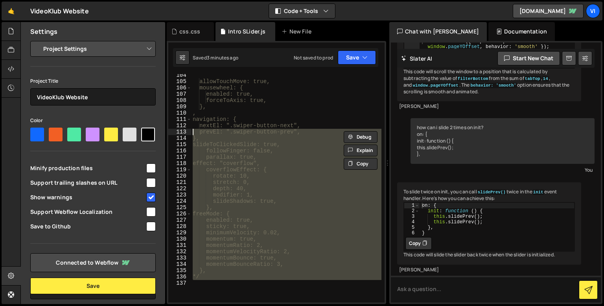
click at [216, 177] on div "allowTouchMove: true, mousewheel: { enabled: true, forceToAxis: true, }, , navi…" at bounding box center [286, 188] width 190 height 228
type textarea "rotate: 10,"
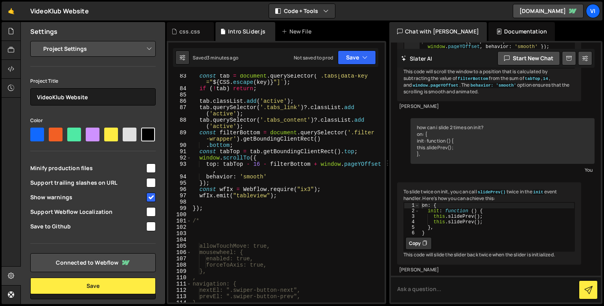
scroll to position [537, 0]
click at [215, 232] on div "const tab = document . querySelector ( ` .tabs[data-key =" ${ CSS . escape ( ke…" at bounding box center [286, 195] width 190 height 247
click at [212, 209] on div "const tab = document . querySelector ( ` .tabs[data-key =" ${ CSS . escape ( ke…" at bounding box center [286, 195] width 190 height 247
type textarea "});"
paste textarea "});"
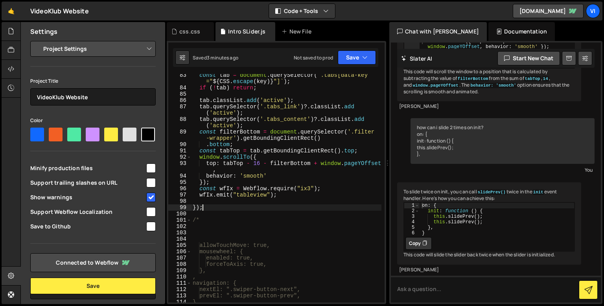
type textarea "});"
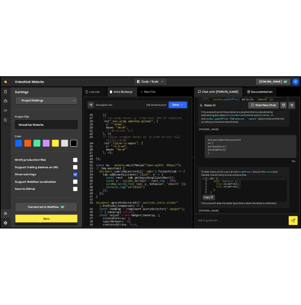
scroll to position [93, 0]
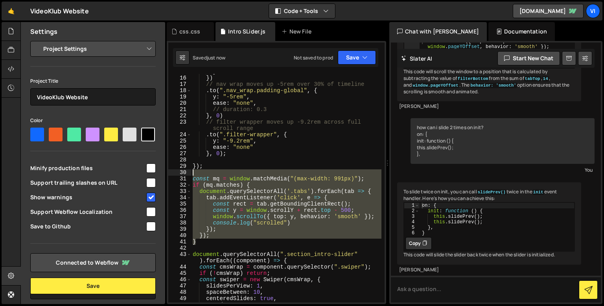
drag, startPoint x: 209, startPoint y: 240, endPoint x: 187, endPoint y: 172, distance: 71.3
click at [187, 172] on div "15 16 17 18 19 20 21 22 23 24 25 26 27 28 29 30 31 32 33 34 35 36 37 38 39 40 4…" at bounding box center [276, 188] width 216 height 228
type textarea "const mq = window.matchMedia("(max-width: 991px)");"
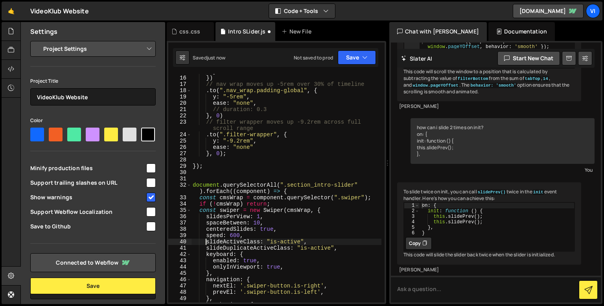
click at [207, 240] on div "} }) // nav wrap moves up -5rem over 30% of timeline . to ( ".nav_wrap.padding-…" at bounding box center [286, 188] width 190 height 241
type textarea "slideActiveClass: "is-active","
click at [217, 176] on div "} }) // nav wrap moves up -5rem over 30% of timeline . to ( ".nav_wrap.padding-…" at bounding box center [286, 188] width 190 height 241
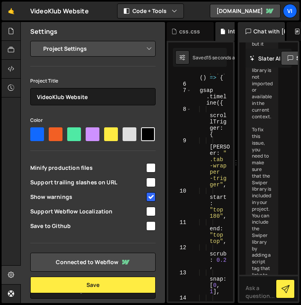
scroll to position [18235, 0]
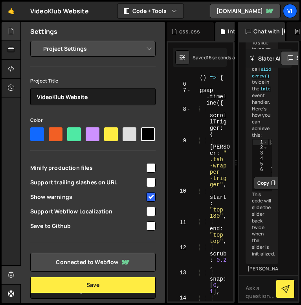
click at [9, 32] on icon at bounding box center [11, 31] width 6 height 9
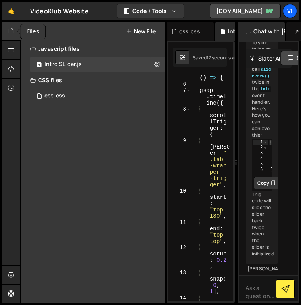
click at [11, 27] on icon at bounding box center [11, 31] width 6 height 9
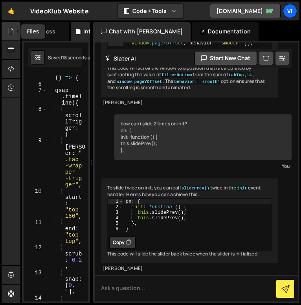
scroll to position [7323, 0]
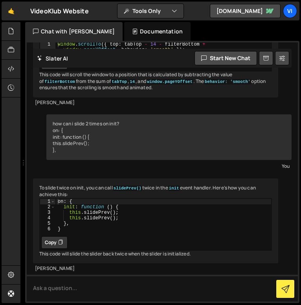
drag, startPoint x: 91, startPoint y: 75, endPoint x: 263, endPoint y: 73, distance: 172.0
click at [263, 73] on div "Files New File Javascript files 2 Intro SLider.js 0 CSS files css.css 0 Copy sh…" at bounding box center [160, 163] width 281 height 282
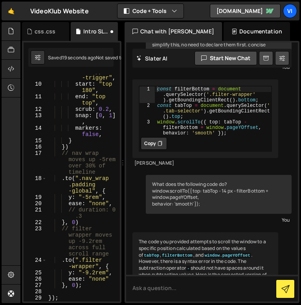
scroll to position [8002, 0]
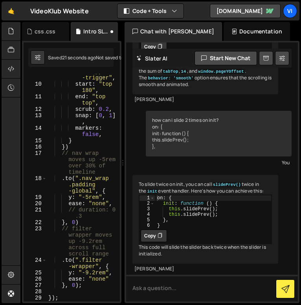
click at [187, 35] on div "Chat with [PERSON_NAME]" at bounding box center [174, 31] width 98 height 19
click at [172, 33] on div "Chat with [PERSON_NAME]" at bounding box center [174, 31] width 98 height 19
click at [227, 30] on div "Documentation" at bounding box center [257, 31] width 67 height 19
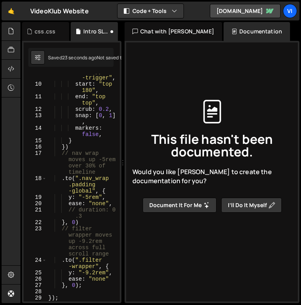
click at [165, 25] on div "Chat with [PERSON_NAME]" at bounding box center [174, 31] width 98 height 19
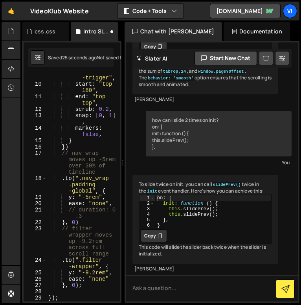
scroll to position [7360, 0]
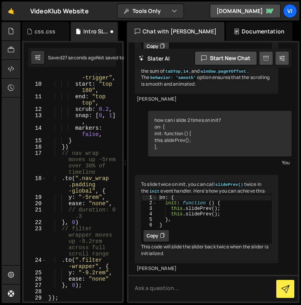
drag, startPoint x: 122, startPoint y: 64, endPoint x: 273, endPoint y: 60, distance: 151.2
click at [273, 60] on div "Files New File Javascript files 2 Intro SLider.js 0 CSS files css.css 0 Copy sh…" at bounding box center [160, 163] width 281 height 282
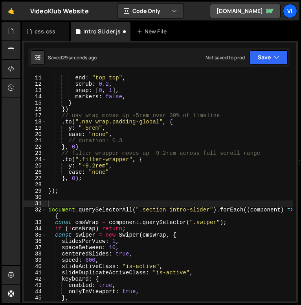
scroll to position [62, 0]
drag, startPoint x: 134, startPoint y: 76, endPoint x: 329, endPoint y: 78, distance: 195.2
click at [301, 78] on html "Projects [GEOGRAPHIC_DATA] Blog Vi Projects Your Teams Account Upgrade Logout" at bounding box center [150, 152] width 301 height 305
click at [207, 113] on div "start : "top 180" , end : "top top" , scrub : 0.2 , snap : [ 0 , 1 ] , markers …" at bounding box center [170, 188] width 247 height 240
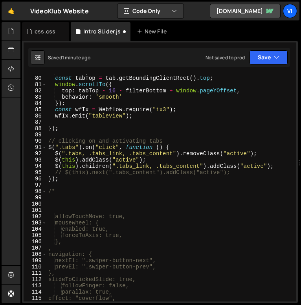
scroll to position [515, 0]
click at [72, 190] on div ". bottom ; const tabTop = tab . getBoundingClientRect ( ) . top ; window . scro…" at bounding box center [170, 189] width 247 height 240
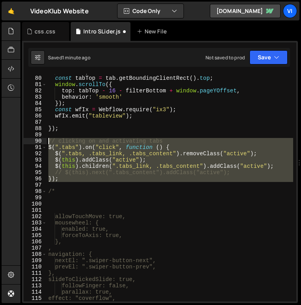
drag, startPoint x: 64, startPoint y: 182, endPoint x: 44, endPoint y: 141, distance: 45.8
click at [44, 141] on div "/* 79 80 81 82 83 84 85 86 87 88 89 90 91 92 93 94 95 96 97 98 99 100 101 102 1…" at bounding box center [160, 188] width 273 height 228
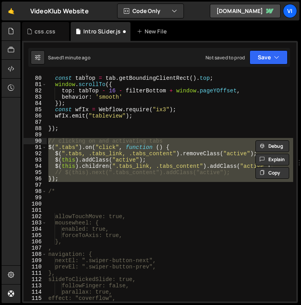
drag, startPoint x: 197, startPoint y: 173, endPoint x: 202, endPoint y: 177, distance: 6.7
click at [197, 173] on div ". bottom ; const tabTop = tab . getBoundingClientRect ( ) . top ; window . scro…" at bounding box center [170, 189] width 247 height 240
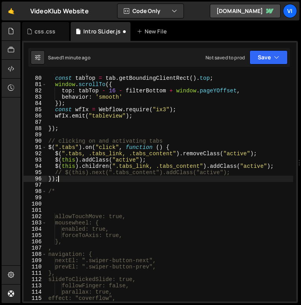
click at [161, 179] on div ". bottom ; const tabTop = tab . getBoundingClientRect ( ) . top ; window . scro…" at bounding box center [170, 189] width 247 height 240
click at [67, 170] on div ". bottom ; const tabTop = tab . getBoundingClientRect ( ) . top ; window . scro…" at bounding box center [170, 189] width 247 height 240
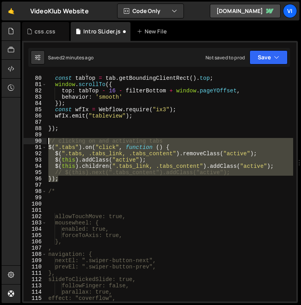
drag, startPoint x: 57, startPoint y: 181, endPoint x: 47, endPoint y: 142, distance: 40.4
click at [47, 142] on div ". bottom ; const tabTop = tab . getBoundingClientRect ( ) . top ; window . scro…" at bounding box center [170, 189] width 247 height 240
type textarea "// clicking on and activating tabs $(".tabs").on("click", function () {"
paste textarea
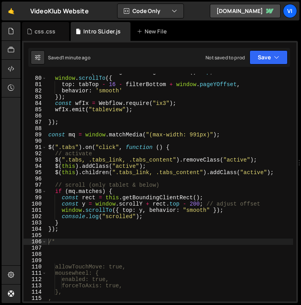
click at [204, 172] on div "const tabTop = tab . getBoundingClientRect ( ) . top ; window . scrollTo ({ top…" at bounding box center [170, 189] width 247 height 240
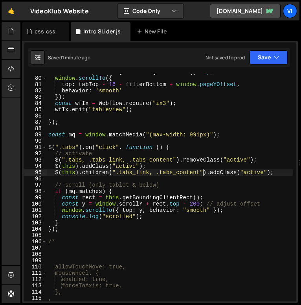
type textarea "$(this).children(".tabs_link, .tabs_content").addClass("active");"
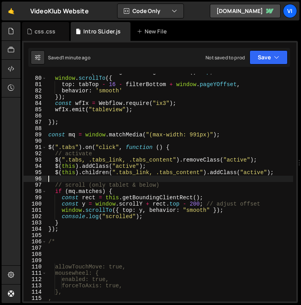
click at [190, 180] on div "const tabTop = tab . getBoundingClientRect ( ) . top ; window . scrollTo ({ top…" at bounding box center [170, 189] width 247 height 240
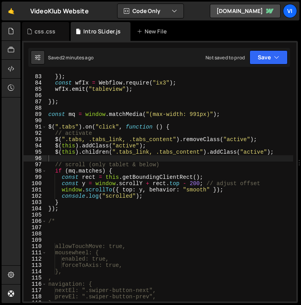
scroll to position [537, 0]
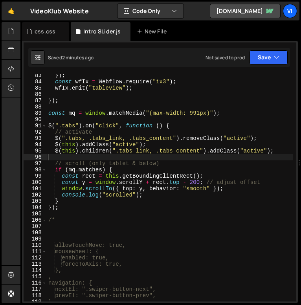
click at [120, 205] on div "}) ; const wfIx = Webflow . require ( "ix3" ) ; wfIx . emit ( "tableview" ) ; }…" at bounding box center [170, 192] width 247 height 240
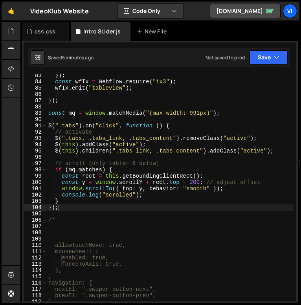
click at [74, 203] on div "}) ; const wfIx = Webflow . require ( "ix3" ) ; wfIx . emit ( "tableview" ) ; }…" at bounding box center [170, 192] width 247 height 240
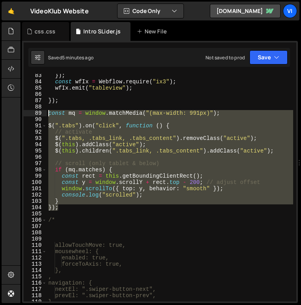
drag, startPoint x: 67, startPoint y: 207, endPoint x: 48, endPoint y: 113, distance: 96.7
click at [48, 113] on div "}) ; const wfIx = Webflow . require ( "ix3" ) ; wfIx . emit ( "tableview" ) ; }…" at bounding box center [170, 192] width 247 height 240
type textarea "const mq = window.matchMedia("(max-width: 991px)");"
paste textarea
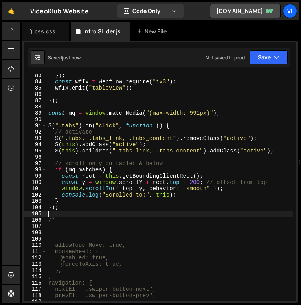
click at [189, 186] on div "}) ; const wfIx = Webflow . require ( "ix3" ) ; wfIx . emit ( "tableview" ) ; }…" at bounding box center [170, 192] width 247 height 240
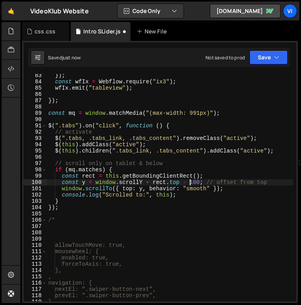
scroll to position [0, 10]
click at [142, 206] on div "}) ; const wfIx = Webflow . require ( "ix3" ) ; wfIx . emit ( "tableview" ) ; }…" at bounding box center [170, 192] width 247 height 240
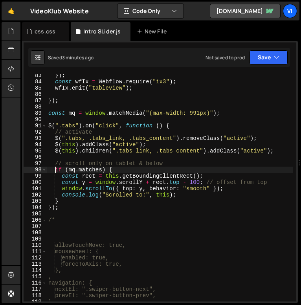
click at [55, 168] on div "}) ; const wfIx = Webflow . require ( "ix3" ) ; wfIx . emit ( "tableview" ) ; }…" at bounding box center [170, 192] width 247 height 240
click at [109, 170] on div "}) ; const wfIx = Webflow . require ( "ix3" ) ; wfIx . emit ( "tableview" ) ; }…" at bounding box center [170, 192] width 247 height 240
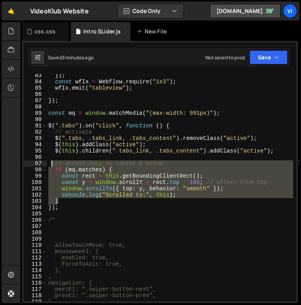
drag, startPoint x: 62, startPoint y: 201, endPoint x: 53, endPoint y: 163, distance: 39.6
click at [53, 163] on div "}) ; const wfIx = Webflow . require ( "ix3" ) ; wfIx . emit ( "tableview" ) ; }…" at bounding box center [170, 192] width 247 height 240
paste textarea "}"
type textarea "}"
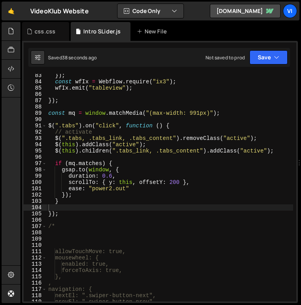
click at [144, 173] on div "}) ; const wfIx = Webflow . require ( "ix3" ) ; wfIx . emit ( "tableview" ) ; }…" at bounding box center [170, 192] width 247 height 240
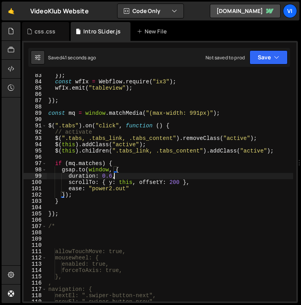
type textarea "duration: 0.6,"
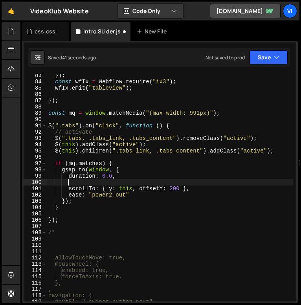
scroll to position [0, 1]
click at [169, 190] on div "}) ; const wfIx = Webflow . require ( "ix3" ) ; wfIx . emit ( "tableview" ) ; }…" at bounding box center [170, 192] width 247 height 240
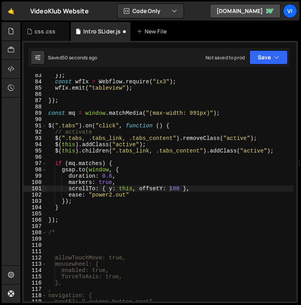
scroll to position [0, 8]
click at [170, 189] on div "}) ; const wfIx = Webflow . require ( "ix3" ) ; wfIx . emit ( "tableview" ) ; }…" at bounding box center [170, 192] width 247 height 240
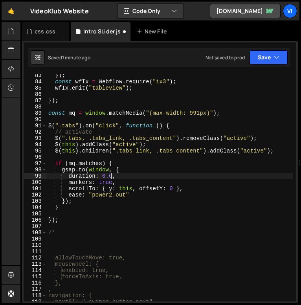
click at [112, 177] on div "}) ; const wfIx = Webflow . require ( "ix3" ) ; wfIx . emit ( "tableview" ) ; }…" at bounding box center [170, 192] width 247 height 240
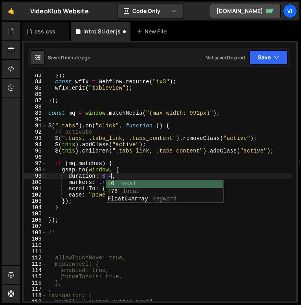
scroll to position [0, 4]
click at [124, 167] on div "}) ; const wfIx = Webflow . require ( "ix3" ) ; wfIx . emit ( "tableview" ) ; }…" at bounding box center [170, 192] width 247 height 240
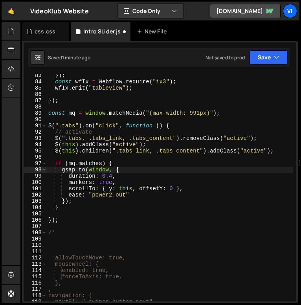
type textarea "[DOMAIN_NAME](window, {"
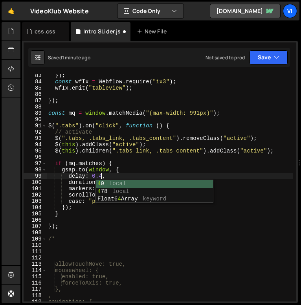
scroll to position [0, 3]
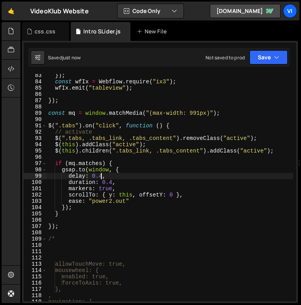
click at [102, 186] on div "}) ; const wfIx = Webflow . require ( "ix3" ) ; wfIx . emit ( "tableview" ) ; }…" at bounding box center [170, 192] width 247 height 240
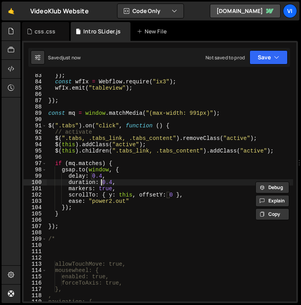
click at [102, 186] on div "}) ; const wfIx = Webflow . require ( "ix3" ) ; wfIx . emit ( "tableview" ) ; }…" at bounding box center [170, 192] width 247 height 240
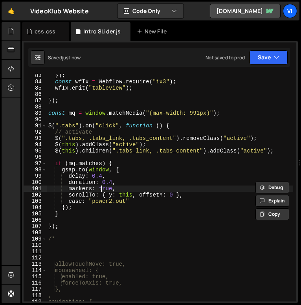
click at [100, 189] on div "}) ; const wfIx = Webflow . require ( "ix3" ) ; wfIx . emit ( "tableview" ) ; }…" at bounding box center [170, 192] width 247 height 240
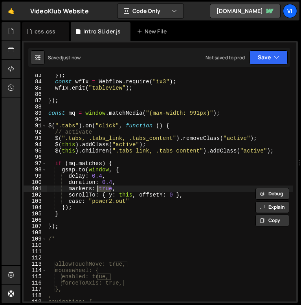
click at [100, 189] on div "}) ; const wfIx = Webflow . require ( "ix3" ) ; wfIx . emit ( "tableview" ) ; }…" at bounding box center [170, 192] width 247 height 240
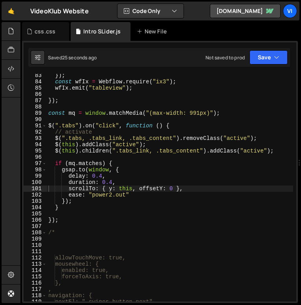
drag, startPoint x: 103, startPoint y: 207, endPoint x: 107, endPoint y: 206, distance: 4.1
click at [103, 207] on div "}) ; const wfIx = Webflow . require ( "ix3" ) ; wfIx . emit ( "tableview" ) ; }…" at bounding box center [170, 192] width 247 height 240
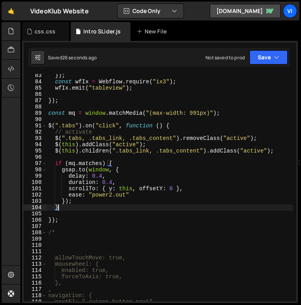
scroll to position [0, 0]
click at [169, 190] on div "}) ; const wfIx = Webflow . require ( "ix3" ) ; wfIx . emit ( "tableview" ) ; }…" at bounding box center [170, 192] width 247 height 240
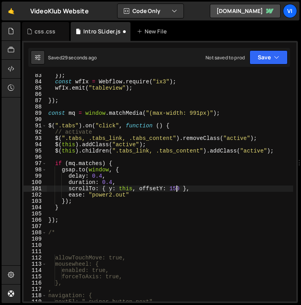
scroll to position [0, 9]
click at [172, 188] on div "}) ; const wfIx = Webflow . require ( "ix3" ) ; wfIx . emit ( "tableview" ) ; }…" at bounding box center [170, 192] width 247 height 240
click at [102, 174] on div "}) ; const wfIx = Webflow . require ( "ix3" ) ; wfIx . emit ( "tableview" ) ; }…" at bounding box center [170, 192] width 247 height 240
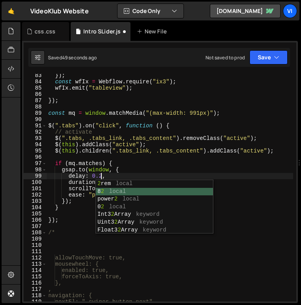
scroll to position [0, 3]
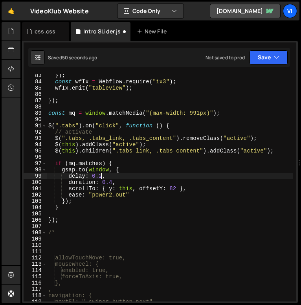
click at [102, 174] on div "}) ; const wfIx = Webflow . require ( "ix3" ) ; wfIx . emit ( "tableview" ) ; }…" at bounding box center [170, 192] width 247 height 240
click at [109, 179] on div "}) ; const wfIx = Webflow . require ( "ix3" ) ; wfIx . emit ( "tableview" ) ; }…" at bounding box center [170, 192] width 247 height 240
click at [109, 182] on div "}) ; const wfIx = Webflow . require ( "ix3" ) ; wfIx . emit ( "tableview" ) ; }…" at bounding box center [170, 192] width 247 height 240
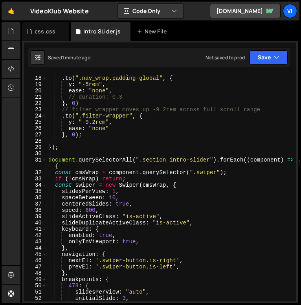
scroll to position [0, 0]
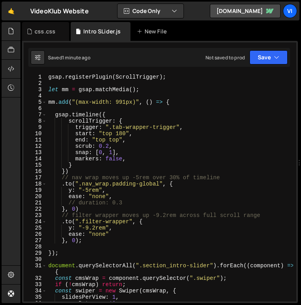
click at [112, 161] on div "gsap . registerPlugin ( ScrollTrigger ) ; let mm = gsap . matchMedia ( ) ; mm .…" at bounding box center [170, 194] width 247 height 240
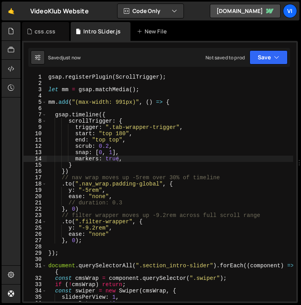
scroll to position [0, 5]
click at [117, 135] on div "gsap . registerPlugin ( ScrollTrigger ) ; let mm = gsap . matchMedia ( ) ; mm .…" at bounding box center [170, 194] width 247 height 240
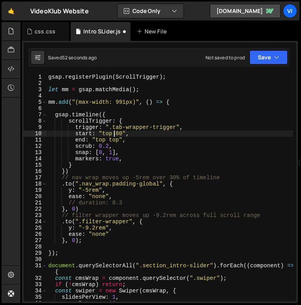
click at [107, 135] on div "gsap . registerPlugin ( ScrollTrigger ) ; let mm = gsap . matchMedia ( ) ; mm .…" at bounding box center [170, 194] width 247 height 240
click at [117, 135] on div "gsap . registerPlugin ( ScrollTrigger ) ; let mm = gsap . matchMedia ( ) ; mm .…" at bounding box center [170, 194] width 247 height 240
click at [116, 134] on div "gsap . registerPlugin ( ScrollTrigger ) ; let mm = gsap . matchMedia ( ) ; mm .…" at bounding box center [170, 194] width 247 height 240
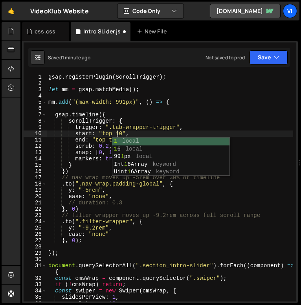
click at [100, 137] on div "gsap . registerPlugin ( ScrollTrigger ) ; let mm = gsap . matchMedia ( ) ; mm .…" at bounding box center [170, 194] width 247 height 240
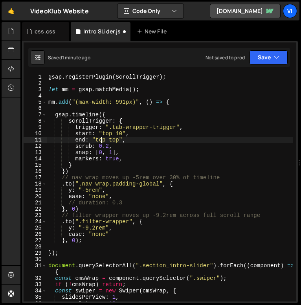
click at [109, 139] on div "gsap . registerPlugin ( ScrollTrigger ) ; let mm = gsap . matchMedia ( ) ; mm .…" at bounding box center [170, 194] width 247 height 240
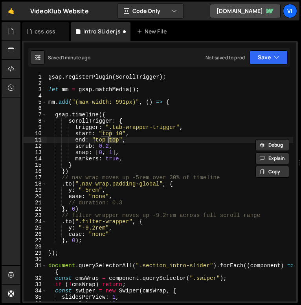
click at [112, 142] on div "gsap . registerPlugin ( ScrollTrigger ) ; let mm = gsap . matchMedia ( ) ; mm .…" at bounding box center [170, 194] width 247 height 240
click at [134, 137] on div "gsap . registerPlugin ( ScrollTrigger ) ; let mm = gsap . matchMedia ( ) ; mm .…" at bounding box center [170, 194] width 247 height 240
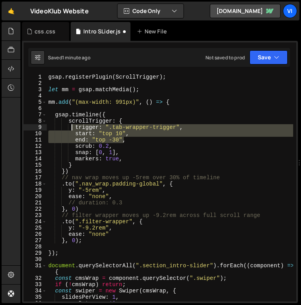
drag, startPoint x: 131, startPoint y: 142, endPoint x: 71, endPoint y: 129, distance: 60.8
click at [71, 129] on div "gsap . registerPlugin ( ScrollTrigger ) ; let mm = gsap . matchMedia ( ) ; mm .…" at bounding box center [170, 194] width 247 height 240
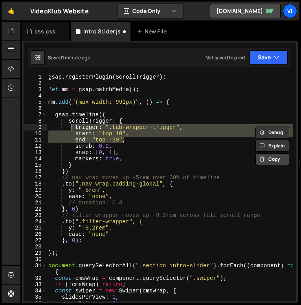
click at [268, 162] on button "Copy" at bounding box center [273, 159] width 34 height 12
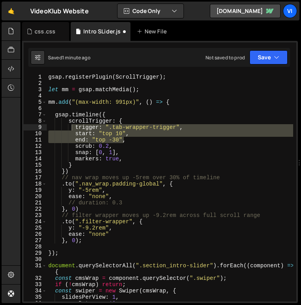
click at [269, 207] on div "gsap . registerPlugin ( ScrollTrigger ) ; let mm = gsap . matchMedia ( ) ; mm .…" at bounding box center [170, 194] width 247 height 240
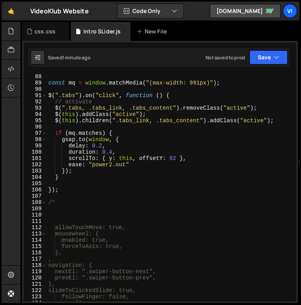
scroll to position [543, 0]
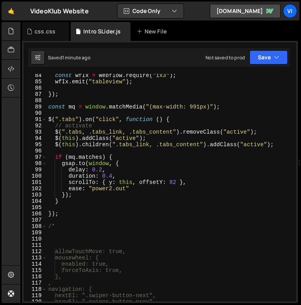
click at [171, 182] on div "const wfIx = Webflow . require ( "ix3" ) ; wfIx . emit ( "tableview" ) ; }) ; c…" at bounding box center [170, 192] width 247 height 240
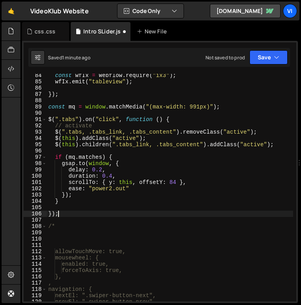
click at [115, 213] on div "const wfIx = Webflow . require ( "ix3" ) ; wfIx . emit ( "tableview" ) ; }) ; c…" at bounding box center [170, 192] width 247 height 240
type textarea "});"
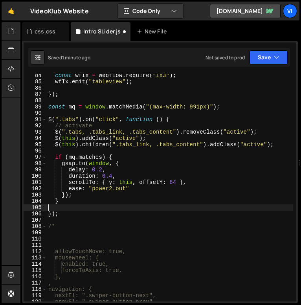
click at [79, 206] on div "const wfIx = Webflow . require ( "ix3" ) ; wfIx . emit ( "tableview" ) ; }) ; c…" at bounding box center [170, 192] width 247 height 240
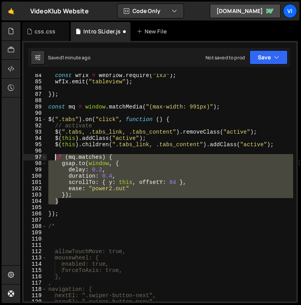
drag, startPoint x: 72, startPoint y: 204, endPoint x: 53, endPoint y: 156, distance: 51.7
click at [53, 156] on div "const wfIx = Webflow . require ( "ix3" ) ; wfIx . emit ( "tableview" ) ; }) ; c…" at bounding box center [170, 192] width 247 height 240
click at [152, 178] on div "const wfIx = Webflow . require ( "ix3" ) ; wfIx . emit ( "tableview" ) ; }) ; c…" at bounding box center [170, 192] width 247 height 240
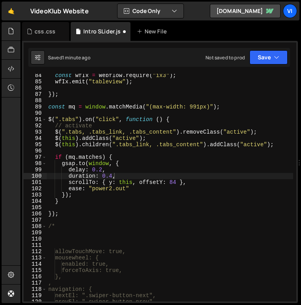
type textarea "duration: 0.4,"
click at [206, 175] on div "const wfIx = Webflow . require ( "ix3" ) ; wfIx . emit ( "tableview" ) ; }) ; c…" at bounding box center [170, 192] width 247 height 240
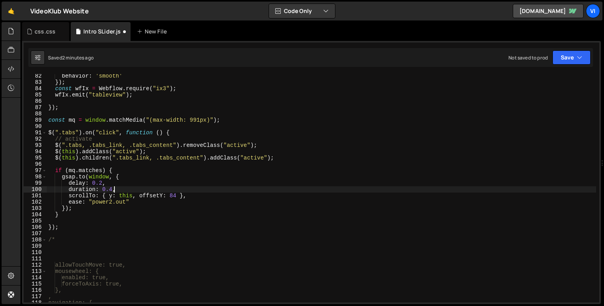
scroll to position [324, 0]
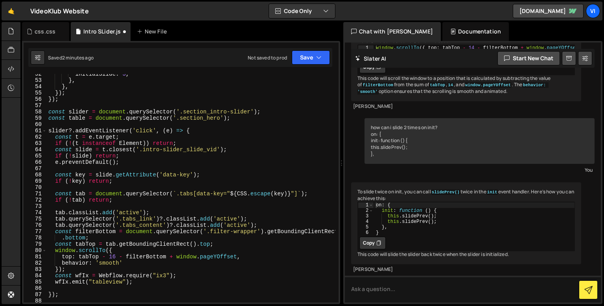
drag, startPoint x: 601, startPoint y: 93, endPoint x: 449, endPoint y: 251, distance: 219.0
click at [477, 105] on div "Files New File Javascript files 2 Intro SLider.js 0 CSS files css.css 0 Copy sh…" at bounding box center [312, 163] width 584 height 282
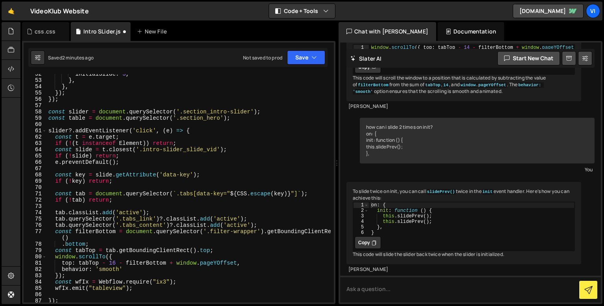
scroll to position [6608, 0]
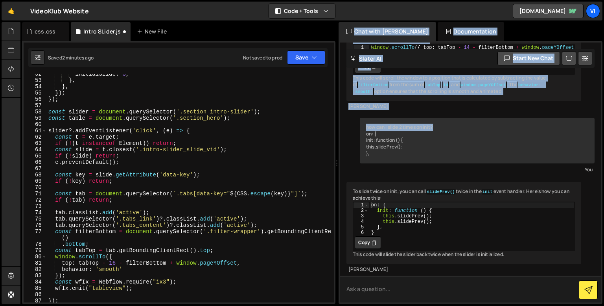
click at [442, 283] on textarea at bounding box center [470, 288] width 261 height 27
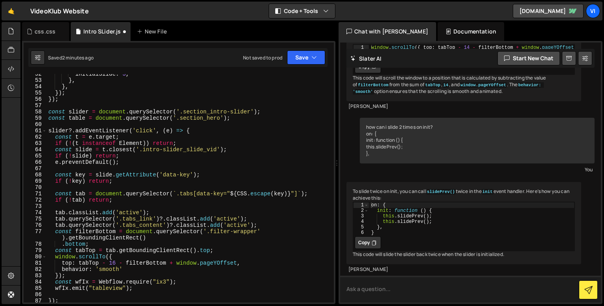
click at [442, 283] on textarea at bounding box center [470, 288] width 261 height 27
paste textarea "You said: i have a new task for you, i need to do something smart but in the ea…"
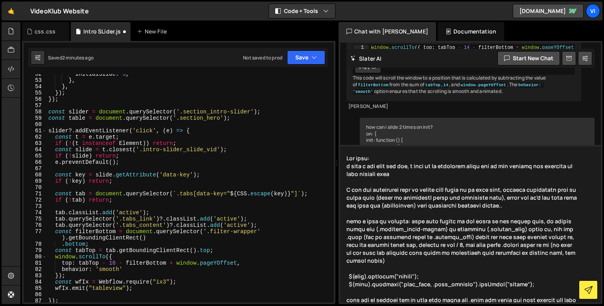
scroll to position [18087, 0]
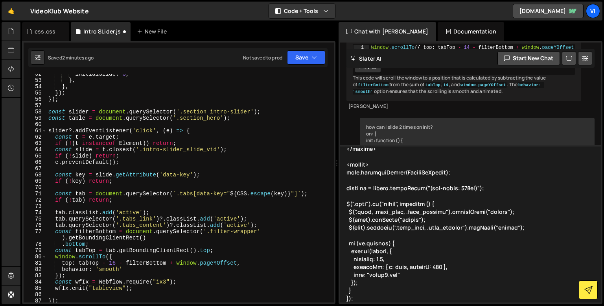
drag, startPoint x: 397, startPoint y: 218, endPoint x: 345, endPoint y: 72, distance: 154.9
click at [345, 72] on div "[PERSON_NAME] Start new chat This code isn't working. What is wrong with it? sl…" at bounding box center [470, 172] width 261 height 260
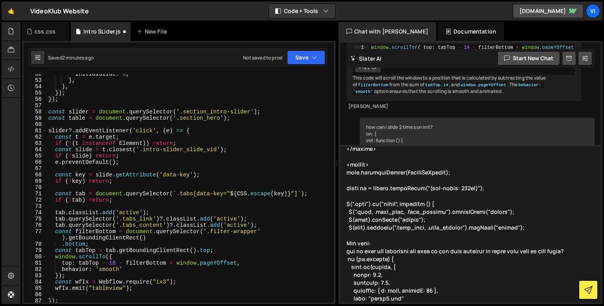
scroll to position [17937, 0]
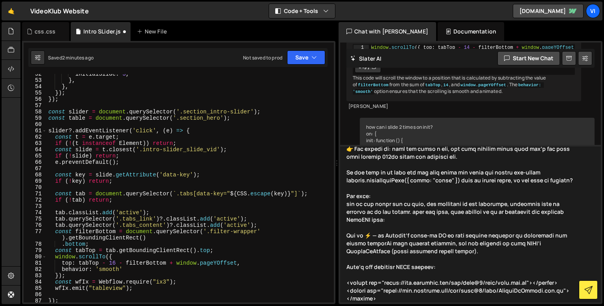
drag, startPoint x: 377, startPoint y: 227, endPoint x: 338, endPoint y: 83, distance: 149.5
click at [338, 83] on div "Files New File Javascript files 2 Intro SLider.js 0 CSS files css.css 0 Copy sh…" at bounding box center [312, 163] width 584 height 282
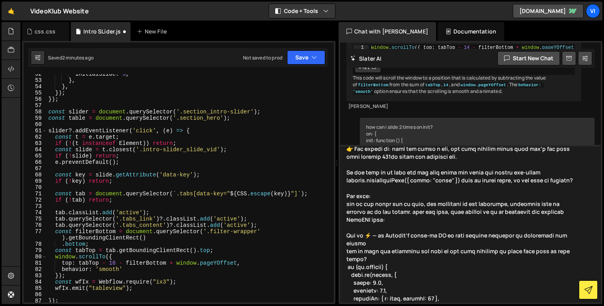
scroll to position [17788, 0]
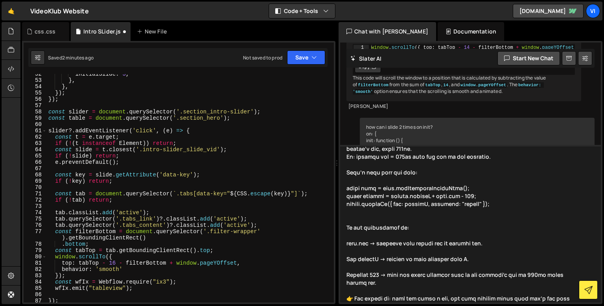
drag, startPoint x: 368, startPoint y: 301, endPoint x: 345, endPoint y: 233, distance: 72.4
click at [345, 233] on textarea at bounding box center [470, 223] width 261 height 157
type textarea "You said: i have a new task for you, i need to do something smart but in the ea…"
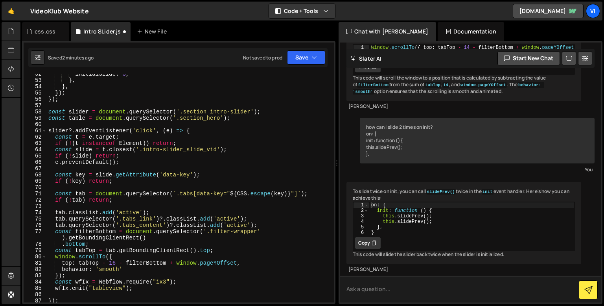
scroll to position [0, 0]
paste textarea "why is this not scrolling all tabs to the same position in scren once each of t…"
type textarea "why is this not scrolling all tabs to the same position in scren once each of t…"
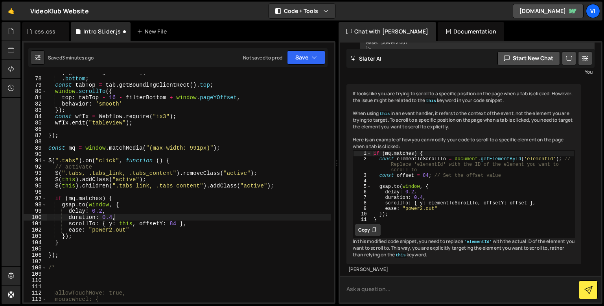
scroll to position [525, 0]
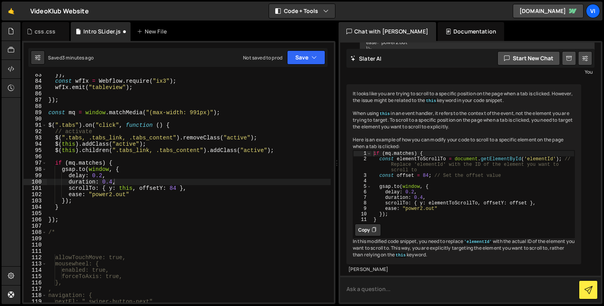
click at [385, 285] on textarea at bounding box center [470, 288] width 261 height 27
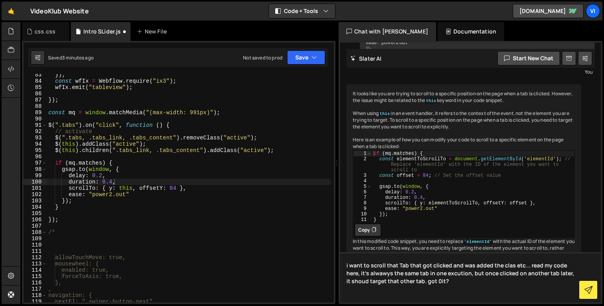
type textarea "i want to scroll that Tab that got clicked and was added the clas etc... read m…"
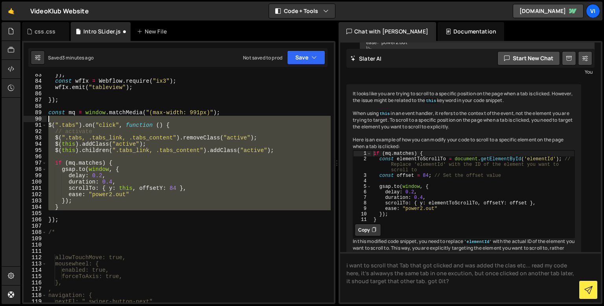
drag, startPoint x: 64, startPoint y: 212, endPoint x: 48, endPoint y: 114, distance: 99.2
click at [48, 114] on div "}) ; const wfIx = Webflow . require ( "ix3" ) ; wfIx . emit ( "tableview" ) ; }…" at bounding box center [189, 192] width 284 height 241
type textarea "const mq = window.matchMedia("(max-width: 991px)");"
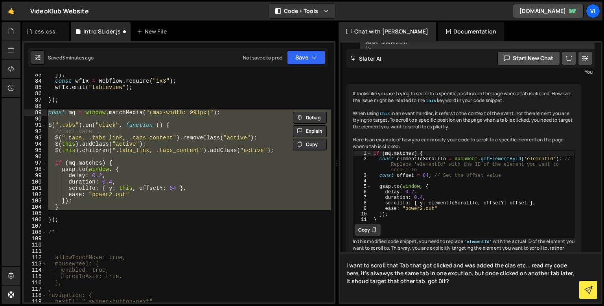
click at [406, 298] on textarea "i want to scroll that Tab that got clicked and was added the clas etc... read m…" at bounding box center [470, 277] width 261 height 50
paste textarea "const mq = window.matchMedia("(max-width: 991px)"); $(".tabs").on("click", func…"
type textarea "i want to scroll that Tab that got clicked and was added the clas etc... read m…"
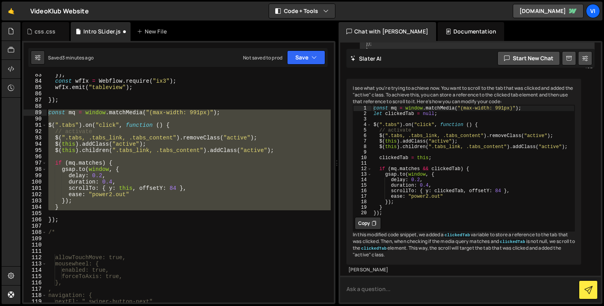
scroll to position [7288, 0]
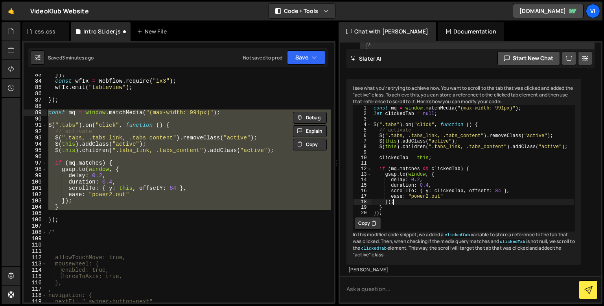
click at [419, 203] on div "const mq = window . matchMedia ( "(max-width: 991px)" ) ; let clickedTab = null…" at bounding box center [473, 165] width 203 height 121
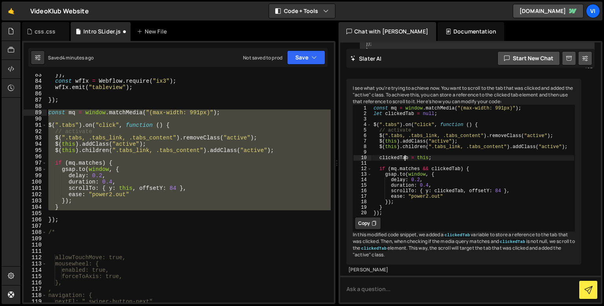
click at [403, 144] on div "const mq = window . matchMedia ( "(max-width: 991px)" ) ; let clickedTab = null…" at bounding box center [473, 165] width 203 height 121
type textarea "clickedTab = this;"
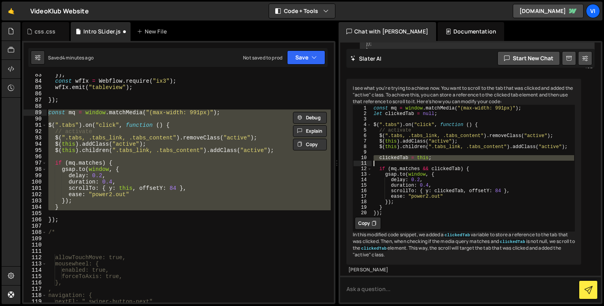
click at [101, 189] on div "}) ; const wfIx = Webflow . require ( "ix3" ) ; wfIx . emit ( "tableview" ) ; }…" at bounding box center [189, 192] width 284 height 241
type textarea "scrollTo: { y: this, offsetY: 84 },"
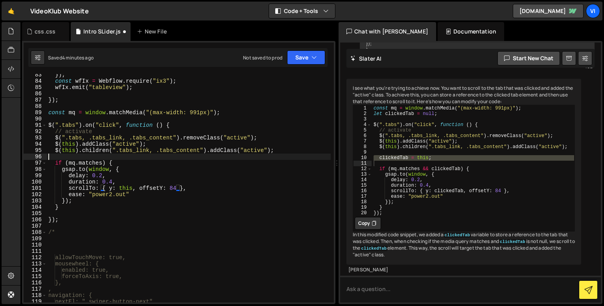
click at [82, 158] on div "}) ; const wfIx = Webflow . require ( "ix3" ) ; wfIx . emit ( "tableview" ) ; }…" at bounding box center [189, 192] width 284 height 241
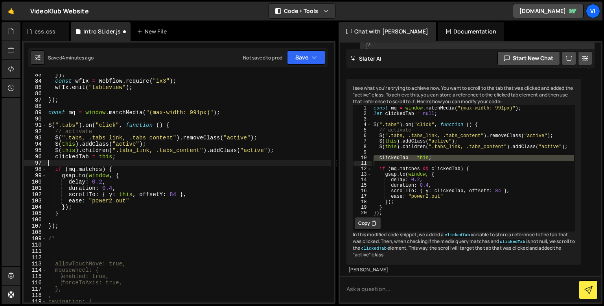
click at [73, 156] on div "}) ; const wfIx = Webflow . require ( "ix3" ) ; wfIx . emit ( "tableview" ) ; }…" at bounding box center [189, 192] width 284 height 241
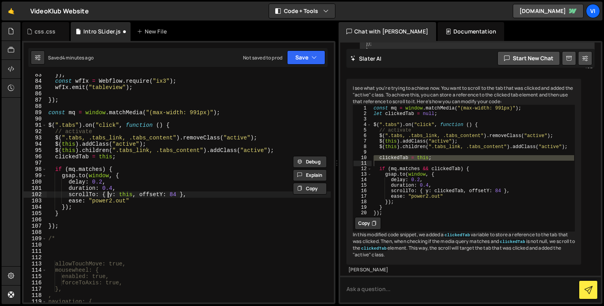
click at [109, 195] on div "}) ; const wfIx = Webflow . require ( "ix3" ) ; wfIx . emit ( "tableview" ) ; }…" at bounding box center [189, 192] width 284 height 241
click at [122, 194] on div "}) ; const wfIx = Webflow . require ( "ix3" ) ; wfIx . emit ( "tableview" ) ; }…" at bounding box center [189, 192] width 284 height 241
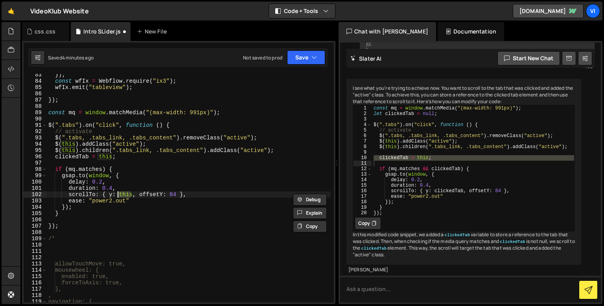
paste textarea "clickedTab"
type textarea "scrollTo: { y: clickedTab, offsetY: 84 },"
click at [144, 220] on div "}) ; const wfIx = Webflow . require ( "ix3" ) ; wfIx . emit ( "tableview" ) ; }…" at bounding box center [189, 192] width 284 height 241
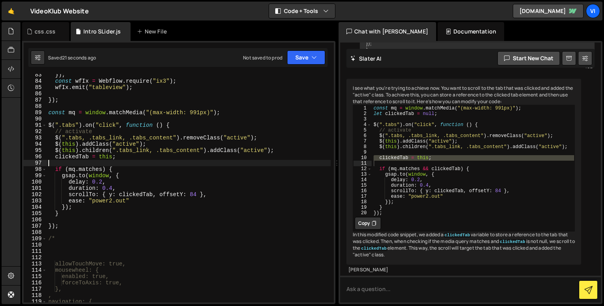
click at [174, 163] on div "}) ; const wfIx = Webflow . require ( "ix3" ) ; wfIx . emit ( "tableview" ) ; }…" at bounding box center [189, 192] width 284 height 241
click at [109, 155] on div "}) ; const wfIx = Webflow . require ( "ix3" ) ; wfIx . emit ( "tableview" ) ; }…" at bounding box center [189, 192] width 284 height 241
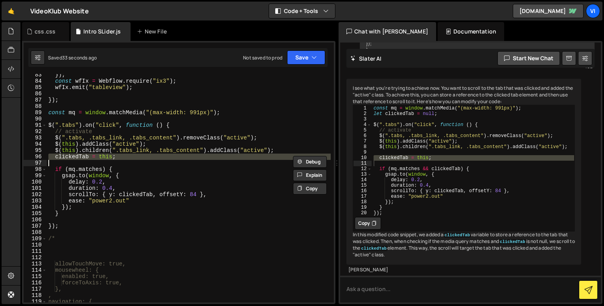
click at [109, 155] on div "}) ; const wfIx = Webflow . require ( "ix3" ) ; wfIx . emit ( "tableview" ) ; }…" at bounding box center [189, 192] width 284 height 241
type textarea "clickedTab = this;"
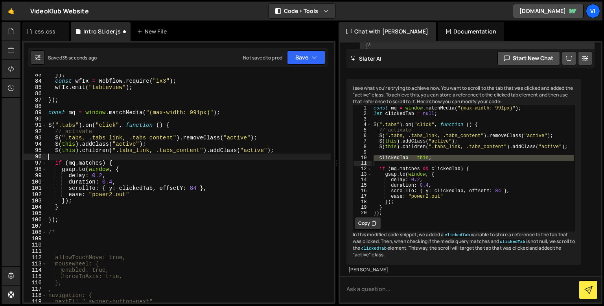
click at [128, 188] on div "}) ; const wfIx = Webflow . require ( "ix3" ) ; wfIx . emit ( "tableview" ) ; }…" at bounding box center [189, 192] width 284 height 241
click at [128, 171] on div "}) ; const wfIx = Webflow . require ( "ix3" ) ; wfIx . emit ( "tableview" ) ; }…" at bounding box center [189, 192] width 284 height 241
click at [169, 191] on div "}) ; const wfIx = Webflow . require ( "ix3" ) ; wfIx . emit ( "tableview" ) ; }…" at bounding box center [189, 192] width 284 height 241
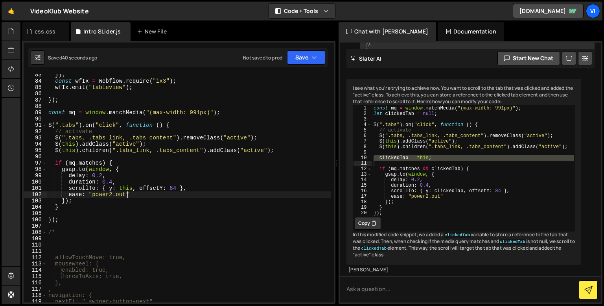
click at [167, 188] on div "}) ; const wfIx = Webflow . require ( "ix3" ) ; wfIx . emit ( "tableview" ) ; }…" at bounding box center [189, 192] width 284 height 241
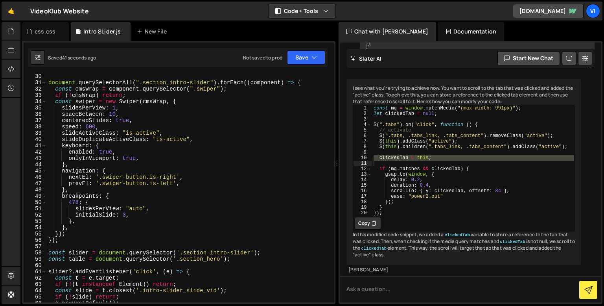
scroll to position [0, 0]
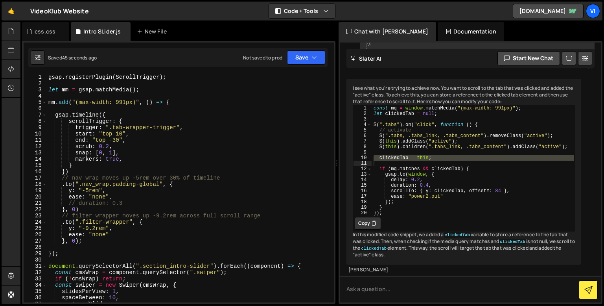
click at [117, 141] on div "gsap . registerPlugin ( ScrollTrigger ) ; let mm = gsap . matchMedia ( ) ; mm .…" at bounding box center [189, 194] width 284 height 241
click at [119, 133] on div "gsap . registerPlugin ( ScrollTrigger ) ; let mm = gsap . matchMedia ( ) ; mm .…" at bounding box center [189, 194] width 284 height 241
click at [406, 286] on textarea at bounding box center [470, 288] width 261 height 27
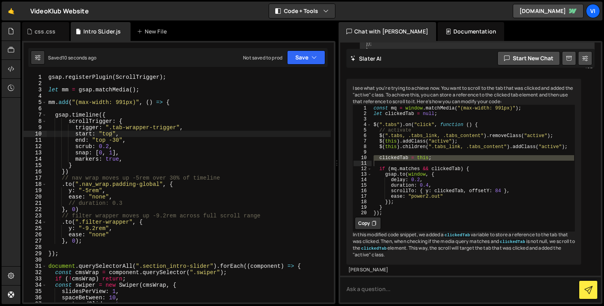
click at [85, 136] on div "gsap . registerPlugin ( ScrollTrigger ) ; let mm = gsap . matchMedia ( ) ; mm .…" at bounding box center [189, 194] width 284 height 241
type textarea "start: "top", end: "top -30","
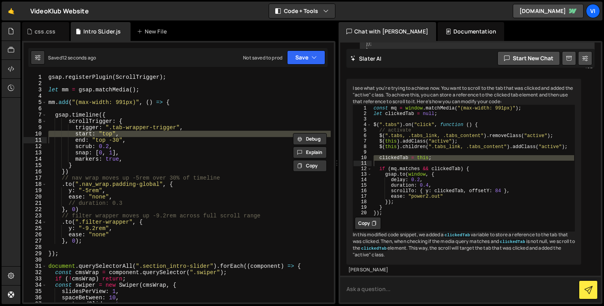
click at [361, 291] on textarea at bounding box center [470, 288] width 261 height 27
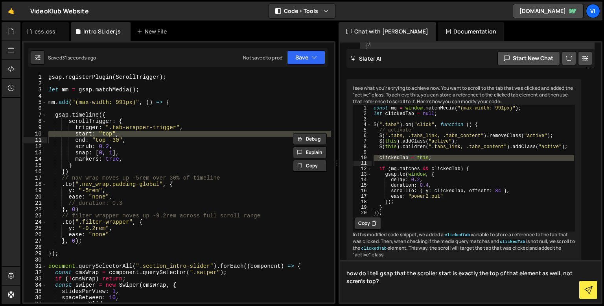
paste textarea "start: "top","
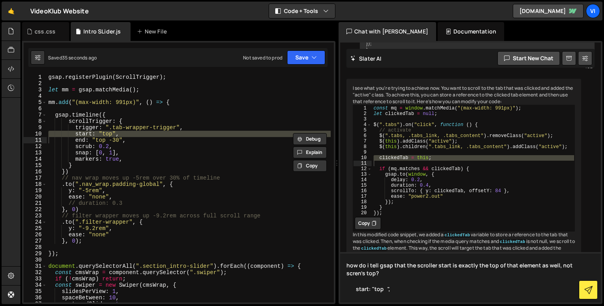
type textarea "how do i tell gsap that the scroller start is exactly the top of that element a…"
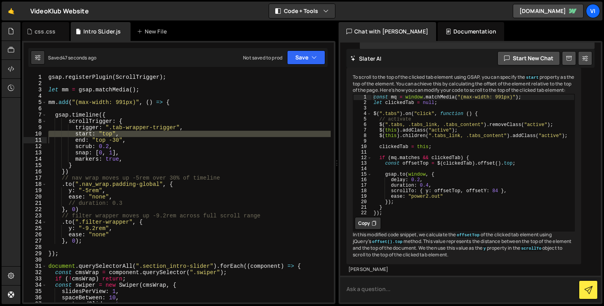
scroll to position [7599, 0]
click at [404, 301] on textarea at bounding box center [470, 288] width 261 height 27
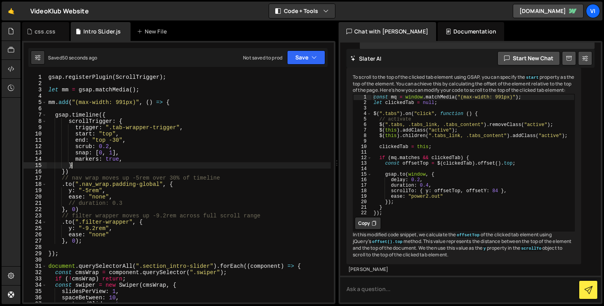
scroll to position [0, 1]
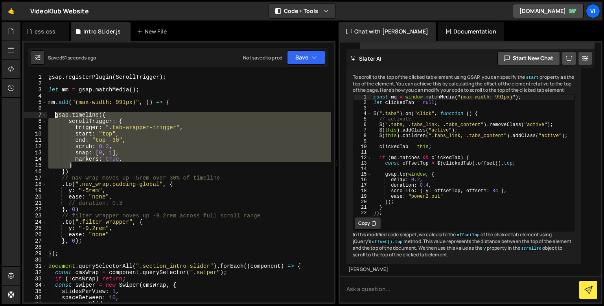
drag, startPoint x: 79, startPoint y: 166, endPoint x: 54, endPoint y: 117, distance: 55.8
click at [54, 117] on div "gsap . registerPlugin ( ScrollTrigger ) ; let mm = gsap . matchMedia ( ) ; mm .…" at bounding box center [189, 194] width 284 height 241
type textarea "gsap.timeline({ scrollTrigger: {"
click at [360, 289] on textarea at bounding box center [470, 288] width 261 height 27
type textarea "u"
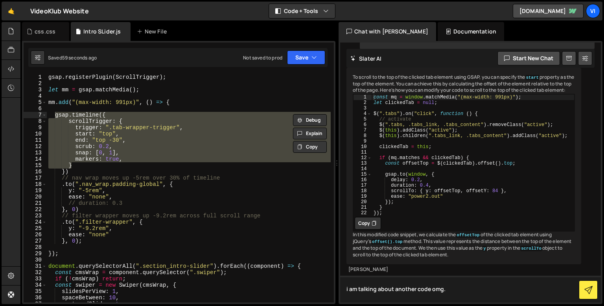
paste textarea "gsap.timeline({ scrollTrigger: { trigger: ".tab-wrapper-trigger", start: "top",…"
type textarea "i am talking about another code omg. gsap.timeline({ scrollTrigger: { trigger: …"
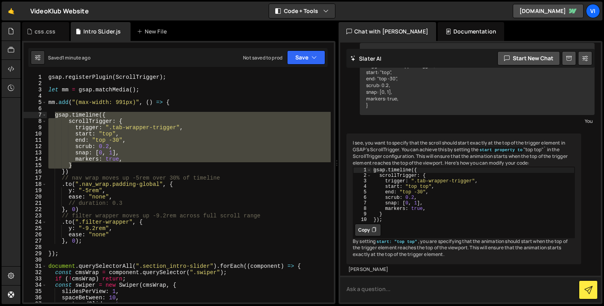
scroll to position [7835, 0]
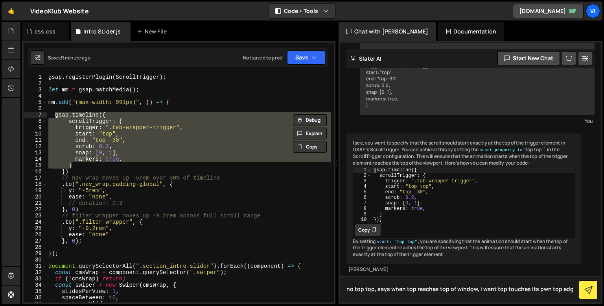
type textarea "no top top, says when top reaches top of window, i want top touches its pwn top…"
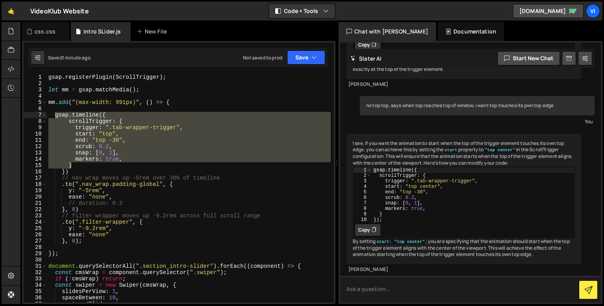
scroll to position [8062, 0]
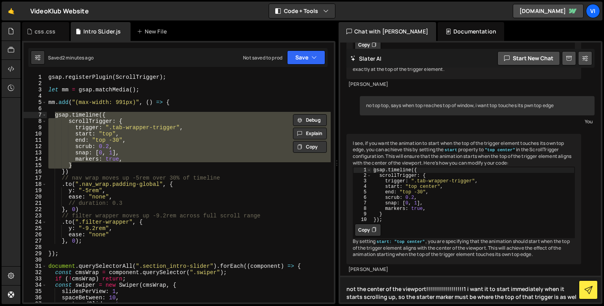
type textarea "not the center of the viewport!!!!!!!!!!!!!!!!!!!1 i want it to start immediate…"
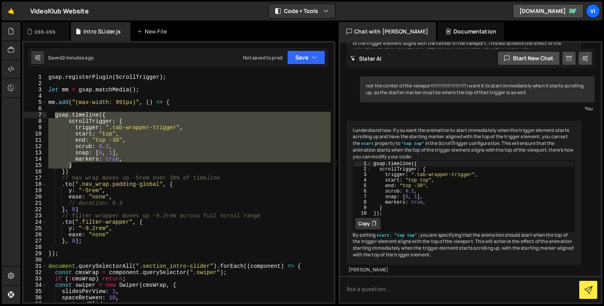
scroll to position [8219, 0]
click at [131, 172] on div "gsap . registerPlugin ( ScrollTrigger ) ; let mm = gsap . matchMedia ( ) ; mm .…" at bounding box center [189, 194] width 284 height 241
type textarea "})"
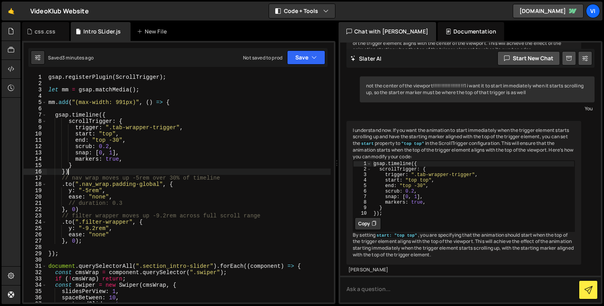
scroll to position [0, 1]
click at [386, 293] on textarea at bounding box center [470, 288] width 261 height 27
paste textarea "filter-wrapper"
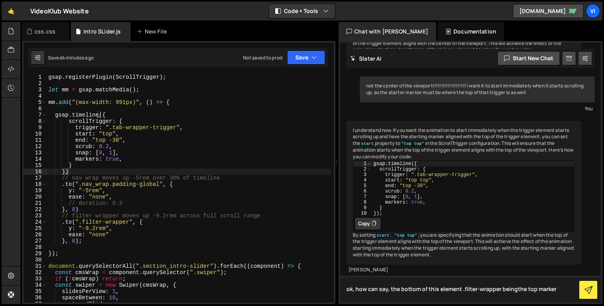
type textarea "ok, how can say, the bottom of this element .filter-wrapper beingthe top marker?"
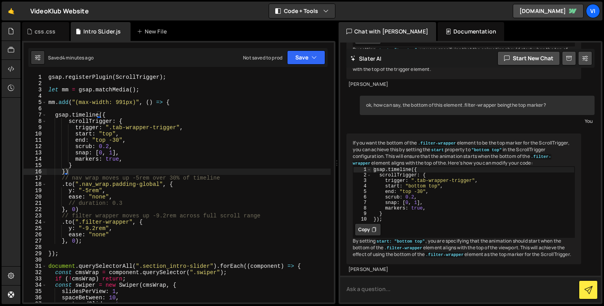
scroll to position [8498, 0]
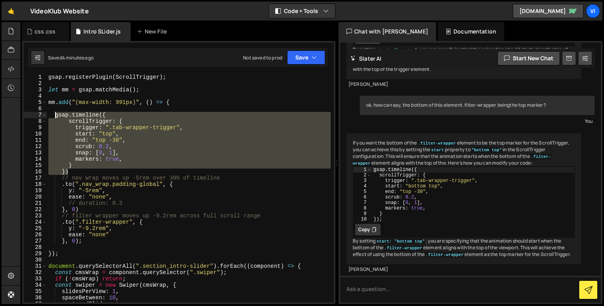
drag, startPoint x: 75, startPoint y: 172, endPoint x: 55, endPoint y: 117, distance: 58.3
click at [55, 117] on div "gsap . registerPlugin ( ScrollTrigger ) ; let mm = gsap . matchMedia ( ) ; mm .…" at bounding box center [189, 194] width 284 height 241
type textarea "gsap.timeline({ scrollTrigger: {"
